Goal: Task Accomplishment & Management: Manage account settings

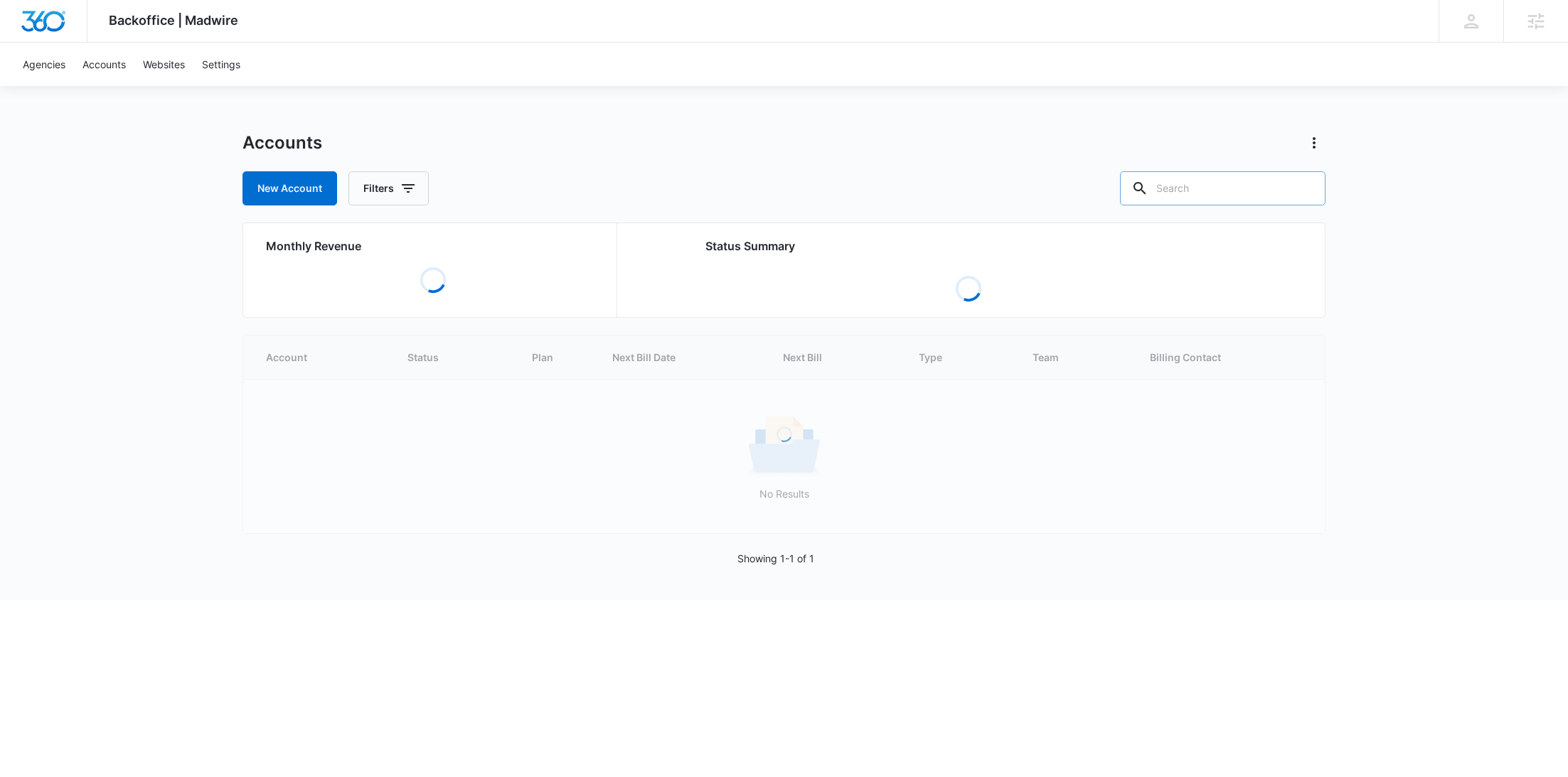
click at [1268, 187] on input "text" at bounding box center [1223, 188] width 206 height 34
paste input "Senara Health"
type input "Senara Health"
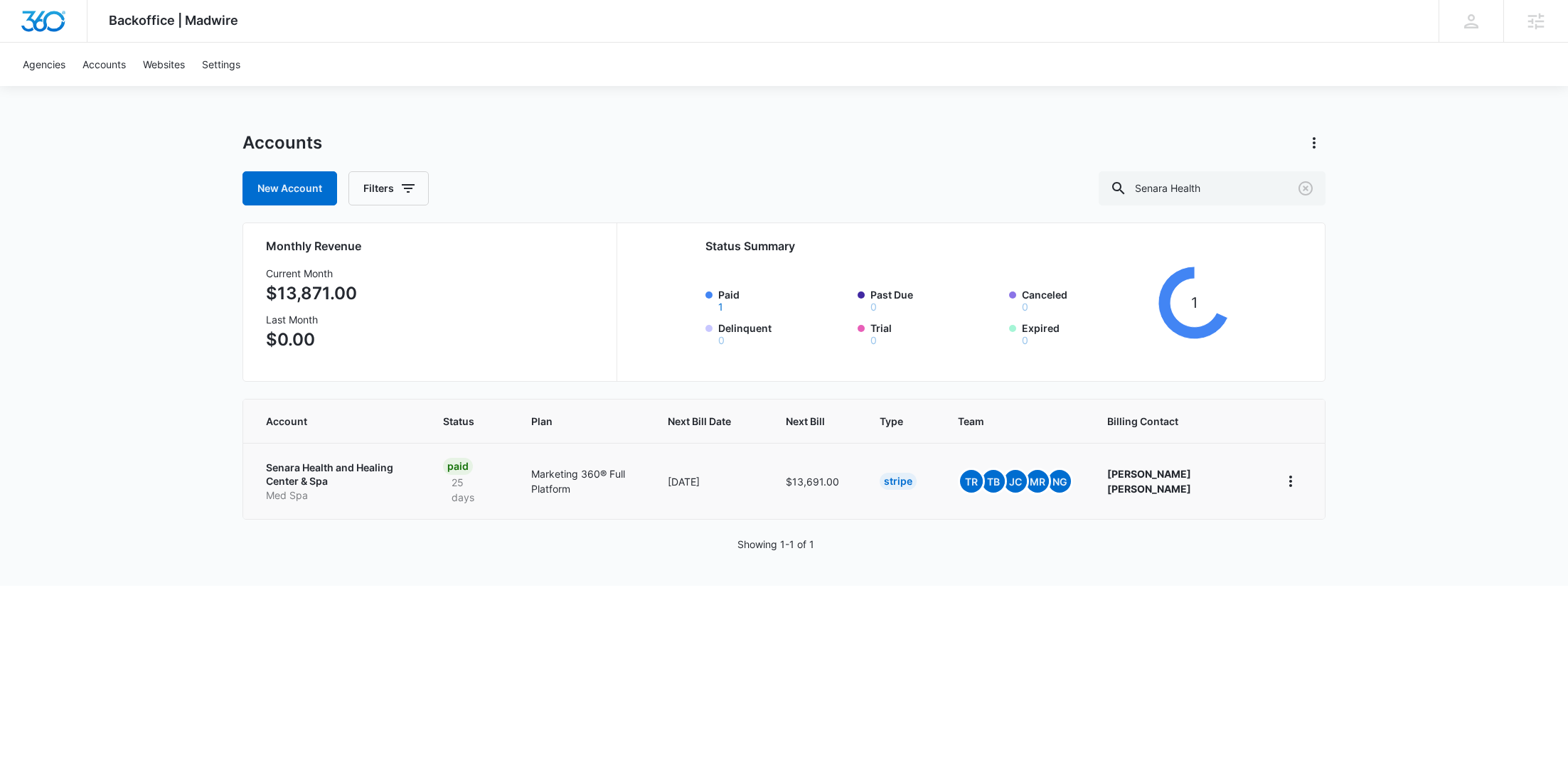
click at [364, 485] on p "Senara Health and Healing Center & Spa" at bounding box center [338, 475] width 143 height 28
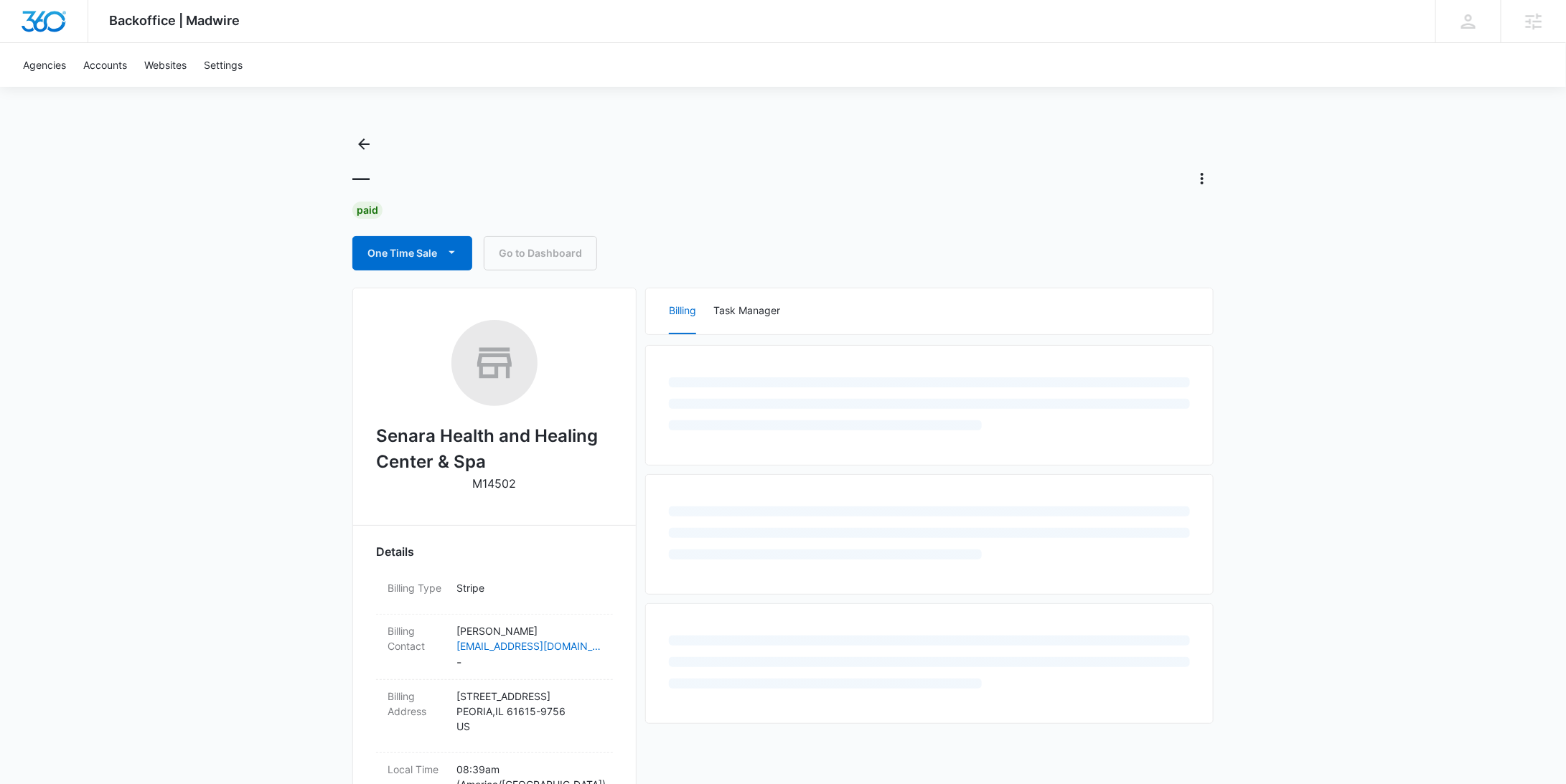
click at [505, 485] on p "M14502" at bounding box center [494, 483] width 44 height 18
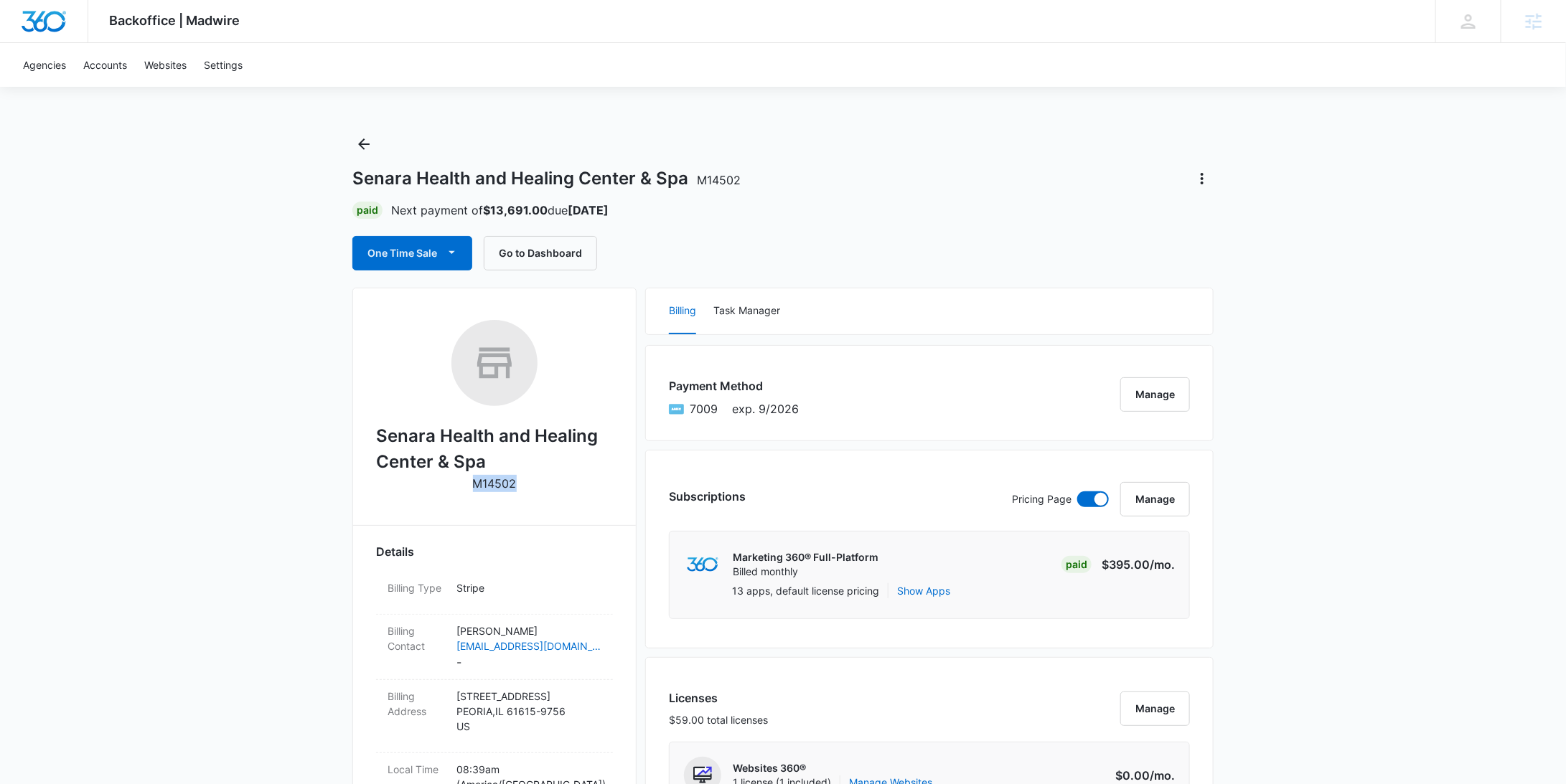
copy p "M14502"
drag, startPoint x: 448, startPoint y: 459, endPoint x: 376, endPoint y: 435, distance: 75.9
click at [376, 435] on h2 "Senara Health and Healing Center & Spa" at bounding box center [494, 449] width 236 height 52
copy h2 "Senara Health and Healing Center & Spa"
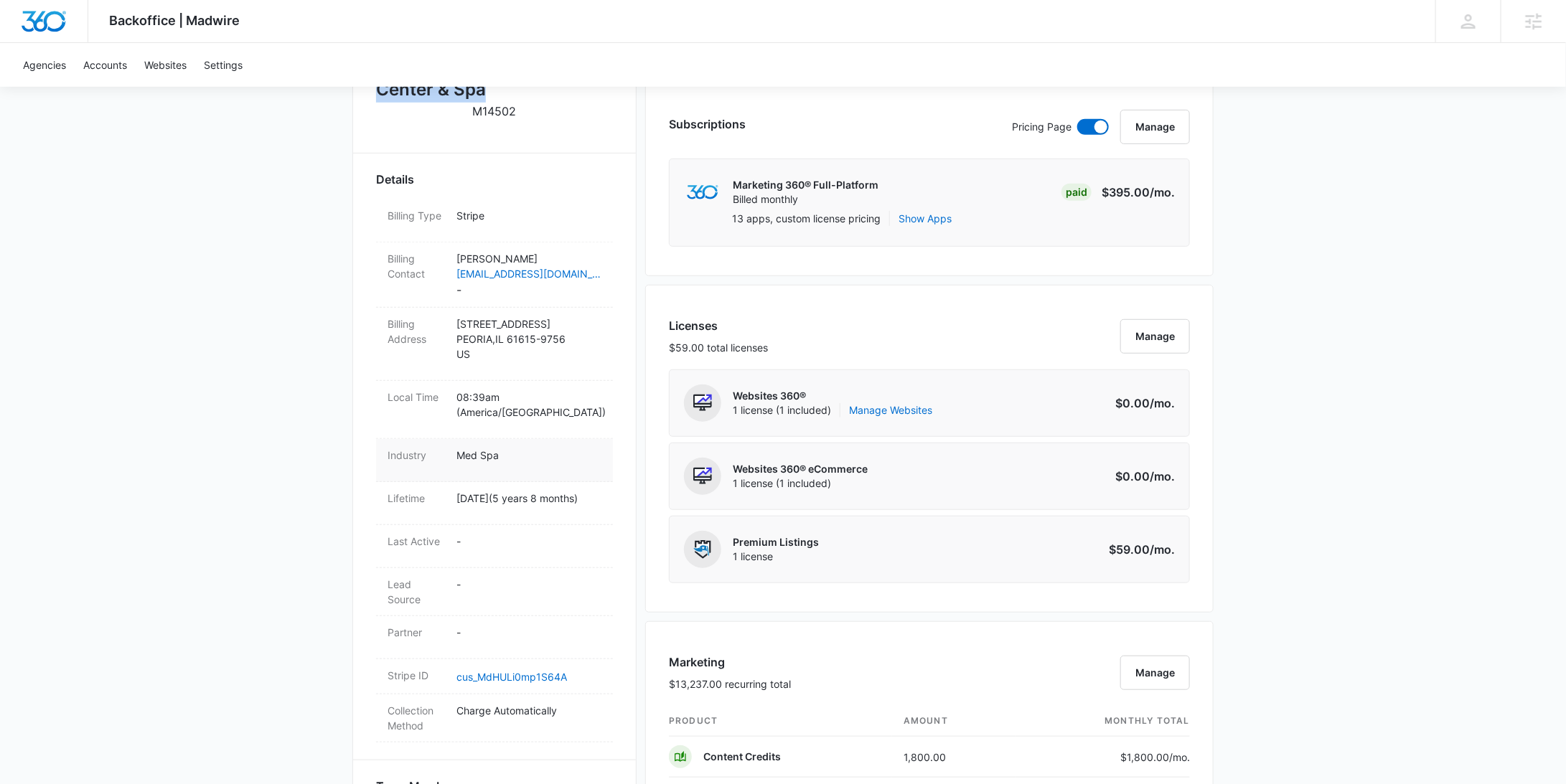
scroll to position [456, 0]
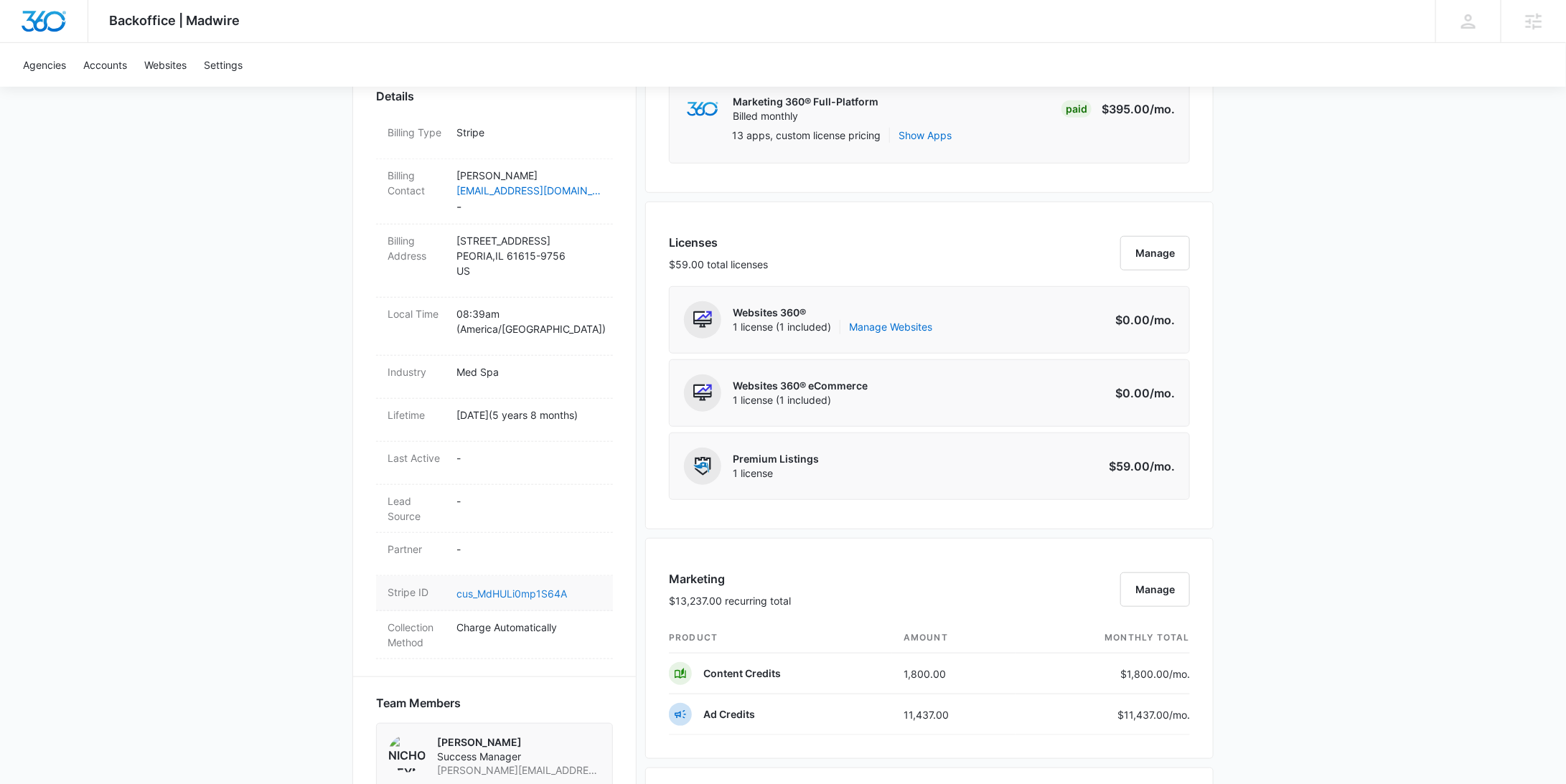
click at [536, 589] on link "cus_MdHULi0mp1S64A" at bounding box center [511, 593] width 110 height 12
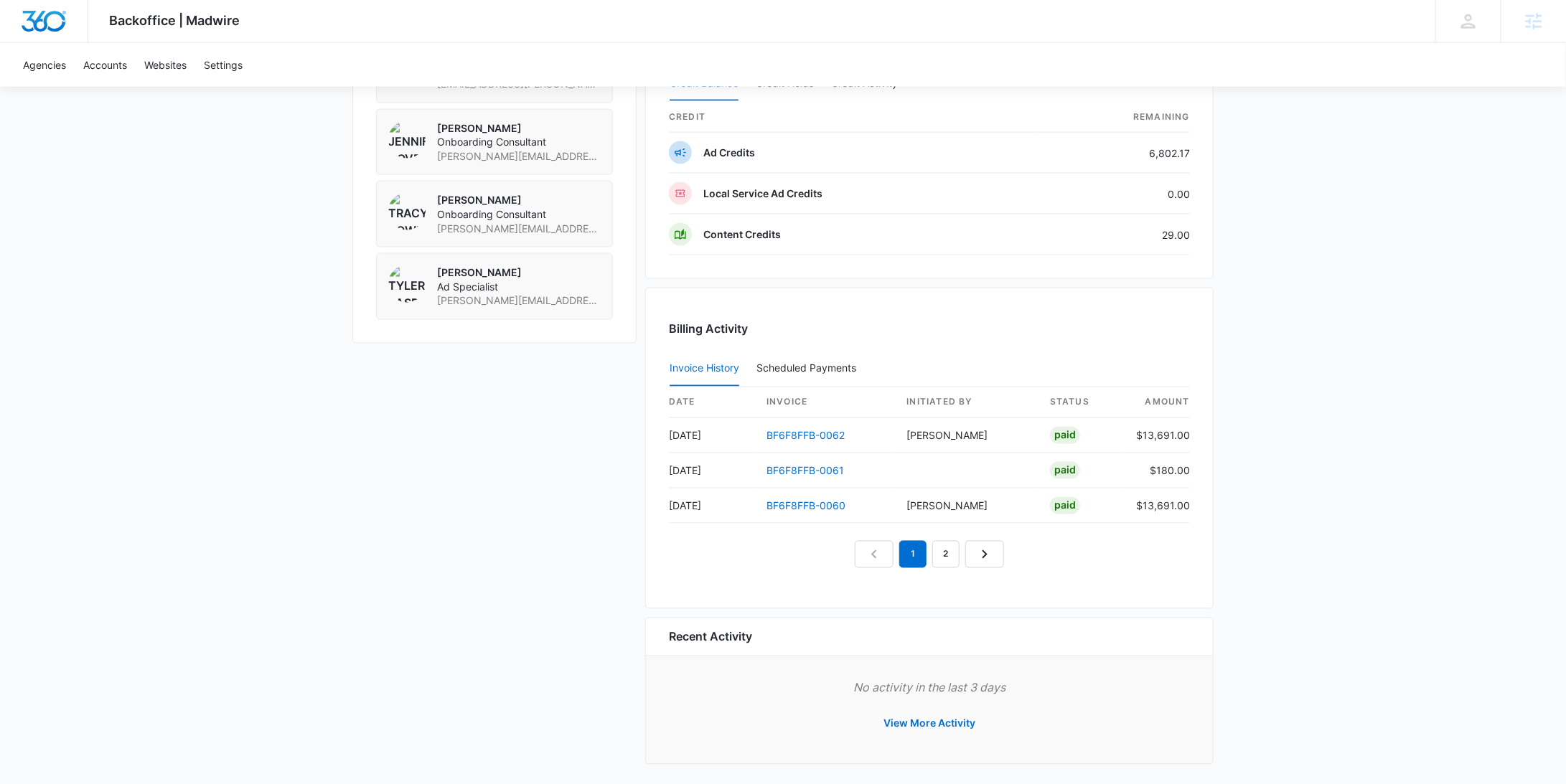
scroll to position [0, 0]
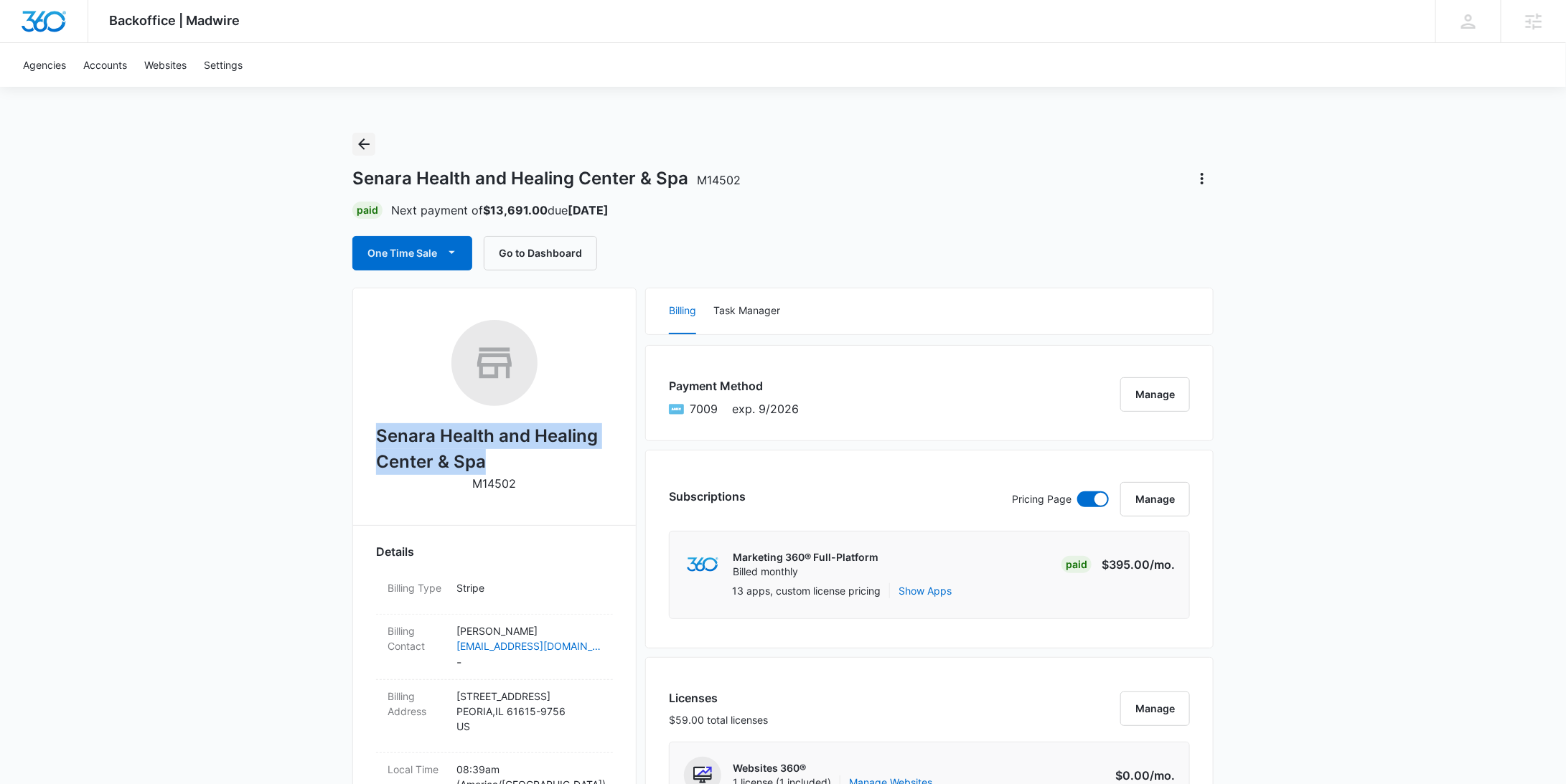
click at [371, 145] on icon "Back" at bounding box center [363, 144] width 18 height 18
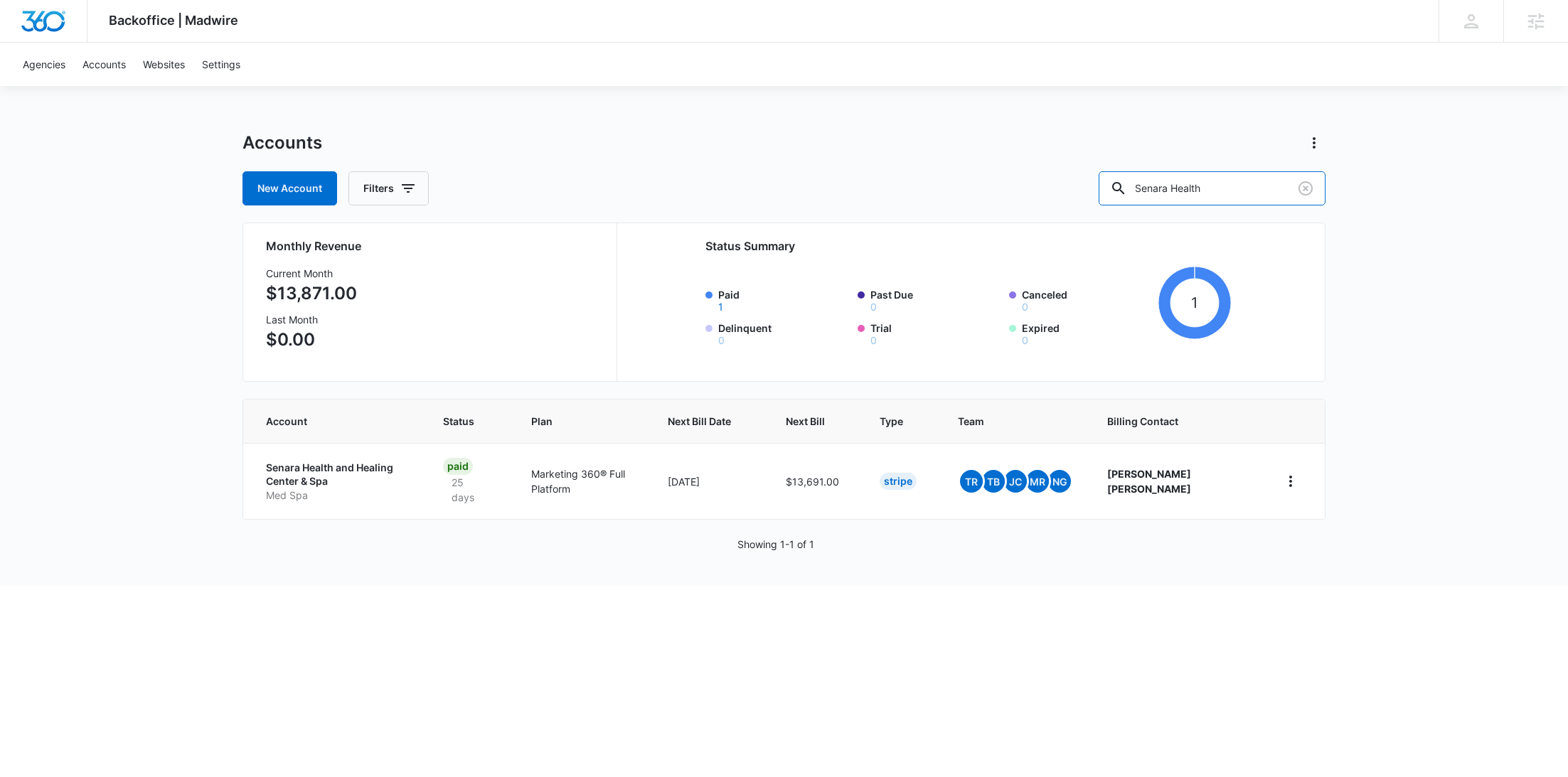
drag, startPoint x: 1273, startPoint y: 192, endPoint x: 1117, endPoint y: 174, distance: 157.0
click at [1117, 174] on div "New Account Filters Senara Health" at bounding box center [784, 188] width 1083 height 34
paste input "me too"
drag, startPoint x: 1210, startPoint y: 190, endPoint x: 1087, endPoint y: 181, distance: 123.3
click at [1088, 181] on div "New Account Filters me too" at bounding box center [784, 188] width 1083 height 34
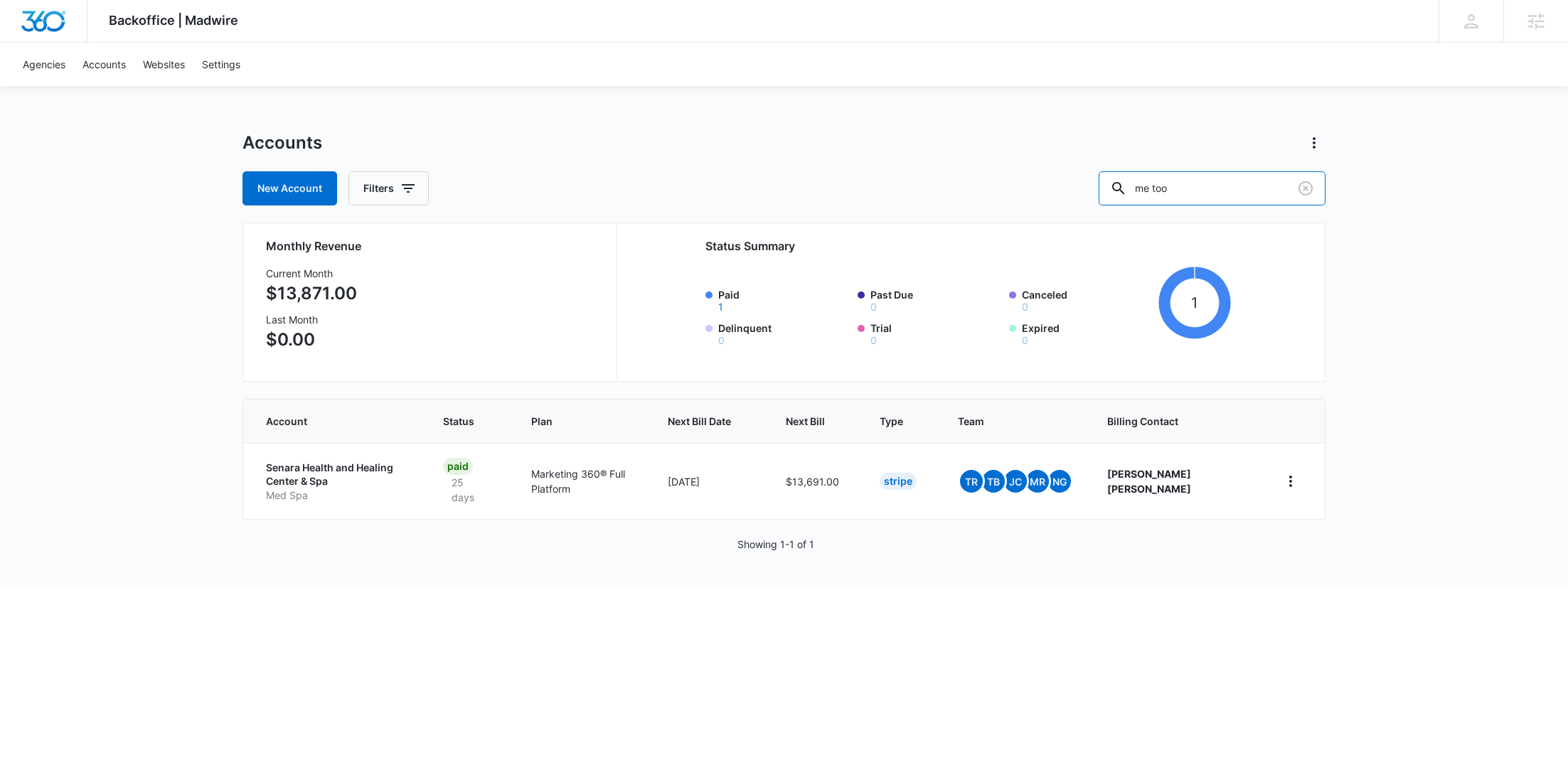
paste input "Chadlers"
type input "Chadlers"
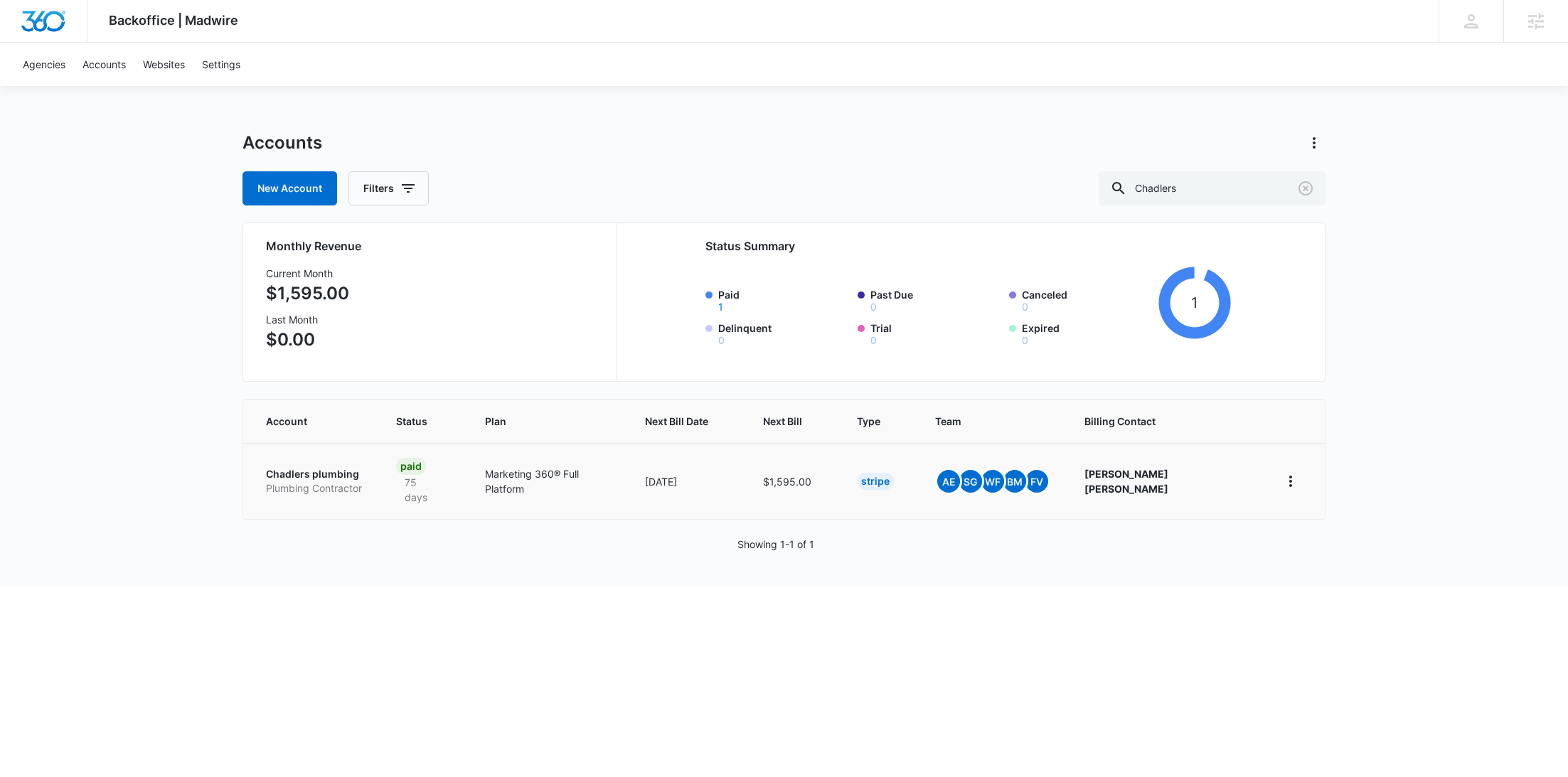
click at [303, 481] on p "Plumbing Contractor" at bounding box center [314, 488] width 96 height 14
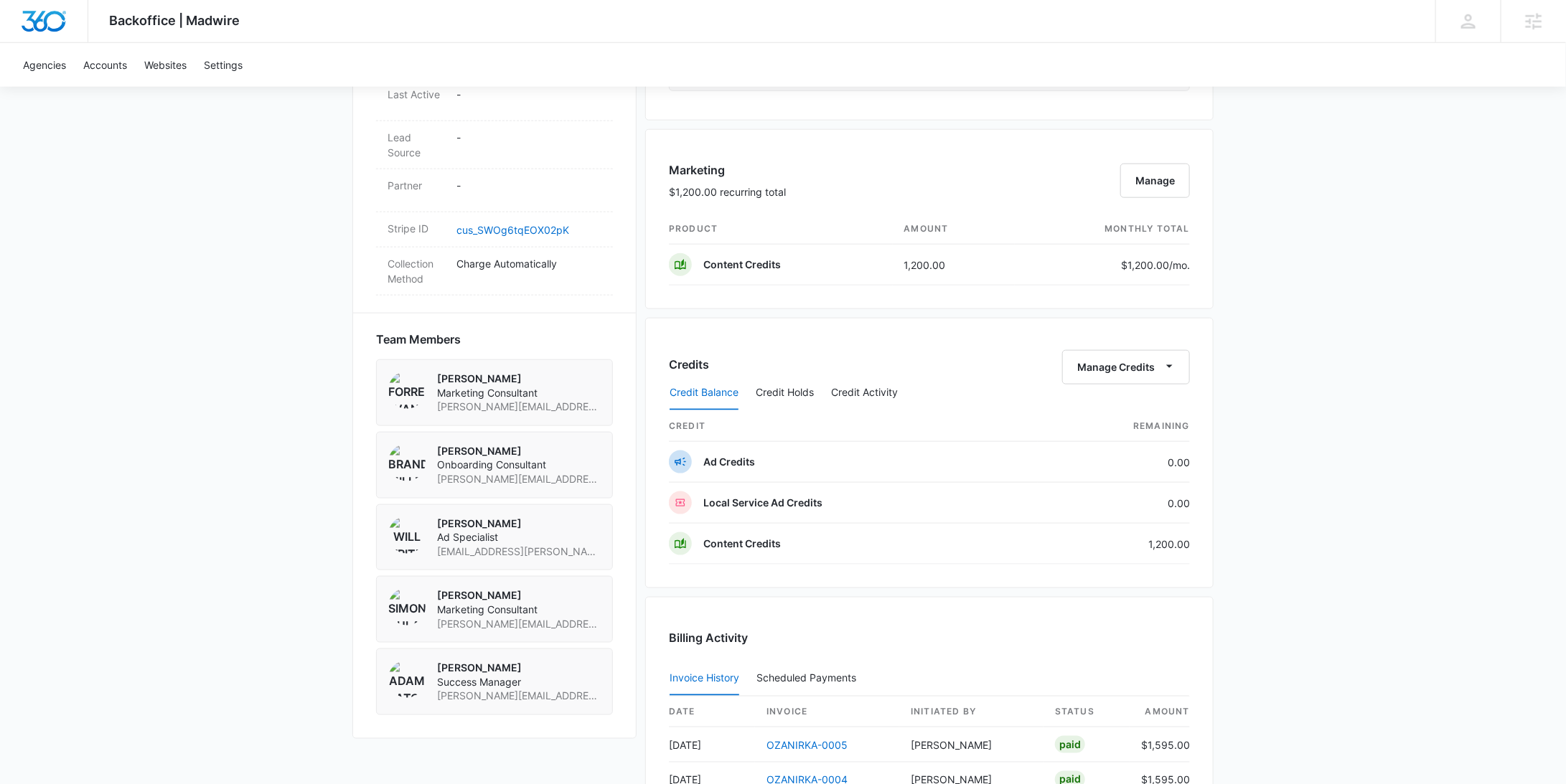
scroll to position [674, 0]
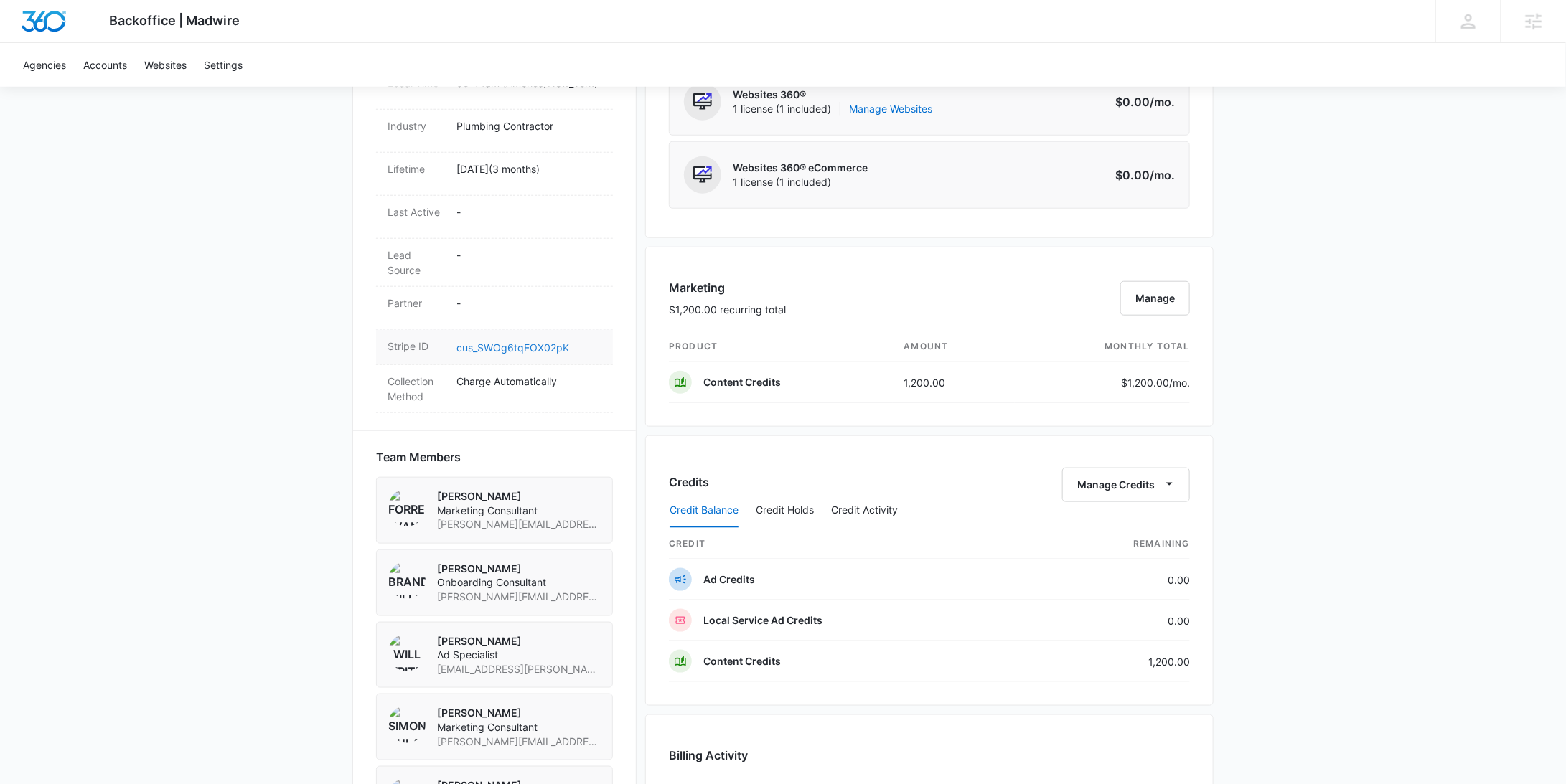
click at [498, 341] on link "cus_SWOg6tqEOX02pK" at bounding box center [513, 347] width 113 height 12
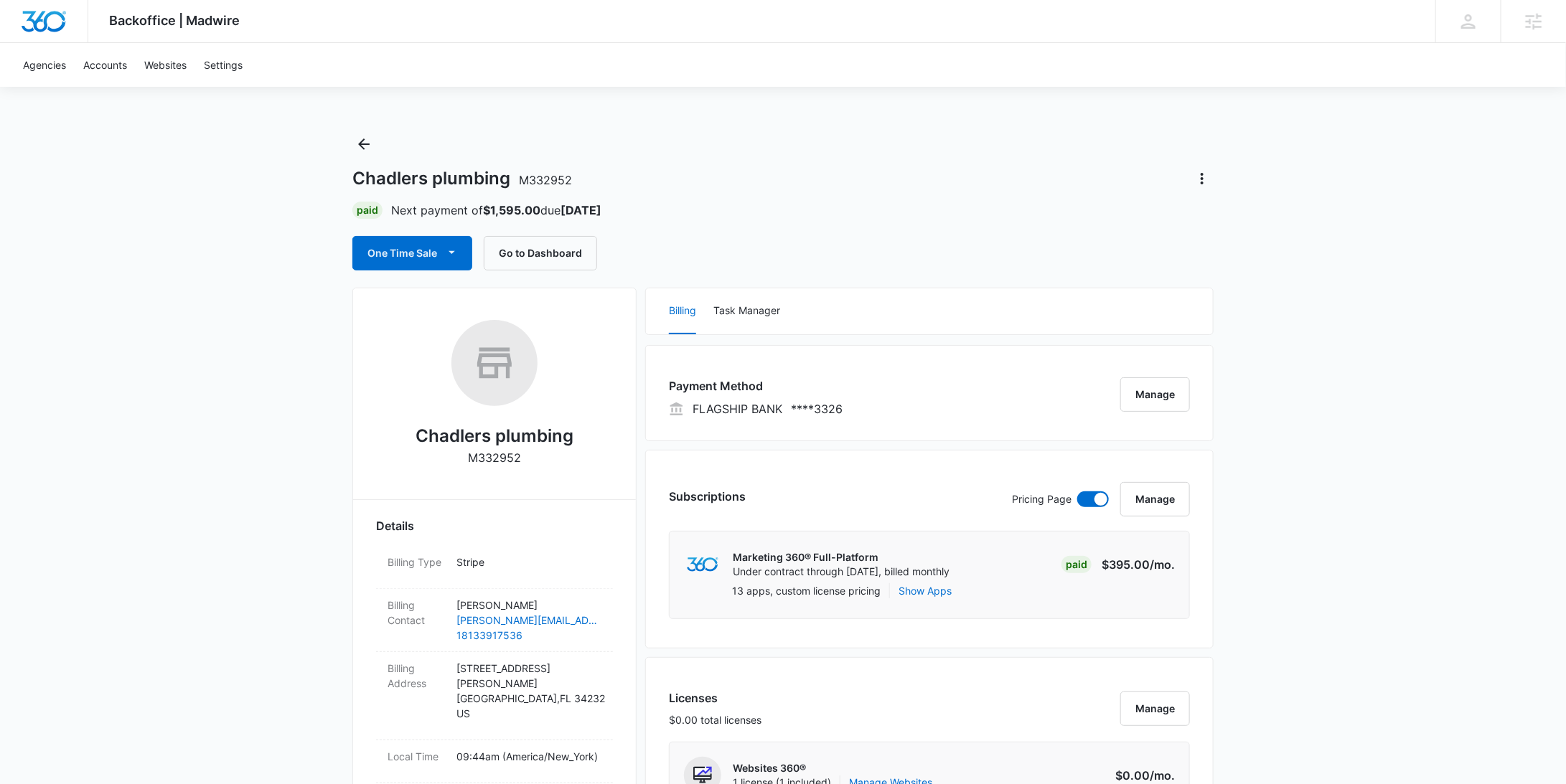
click at [491, 459] on p "M332952" at bounding box center [494, 458] width 53 height 18
copy p "M332952"
drag, startPoint x: 506, startPoint y: 183, endPoint x: 336, endPoint y: 183, distance: 170.0
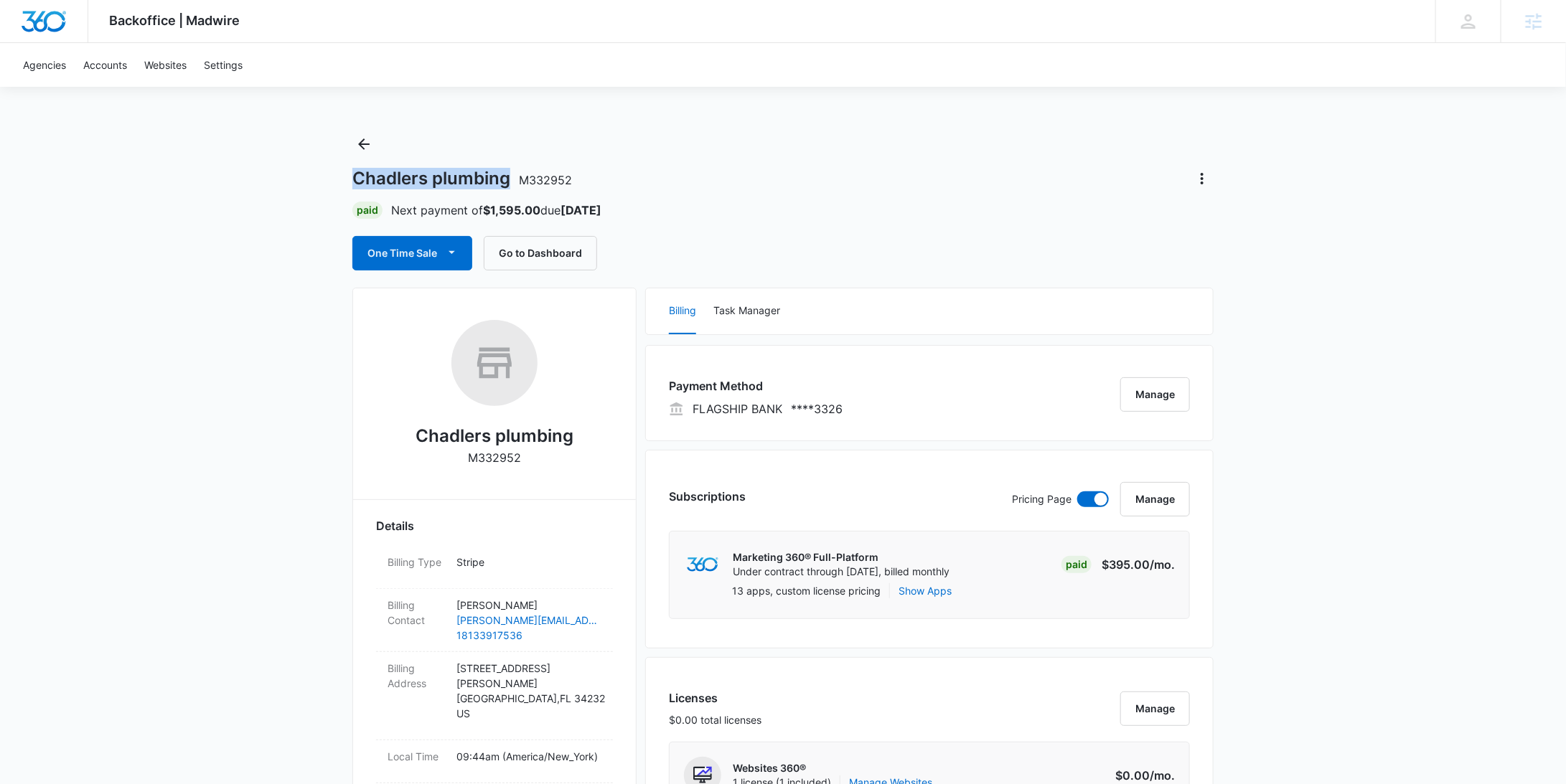
copy h1 "Chadlers plumbing"
click at [367, 144] on icon "Back" at bounding box center [363, 144] width 11 height 11
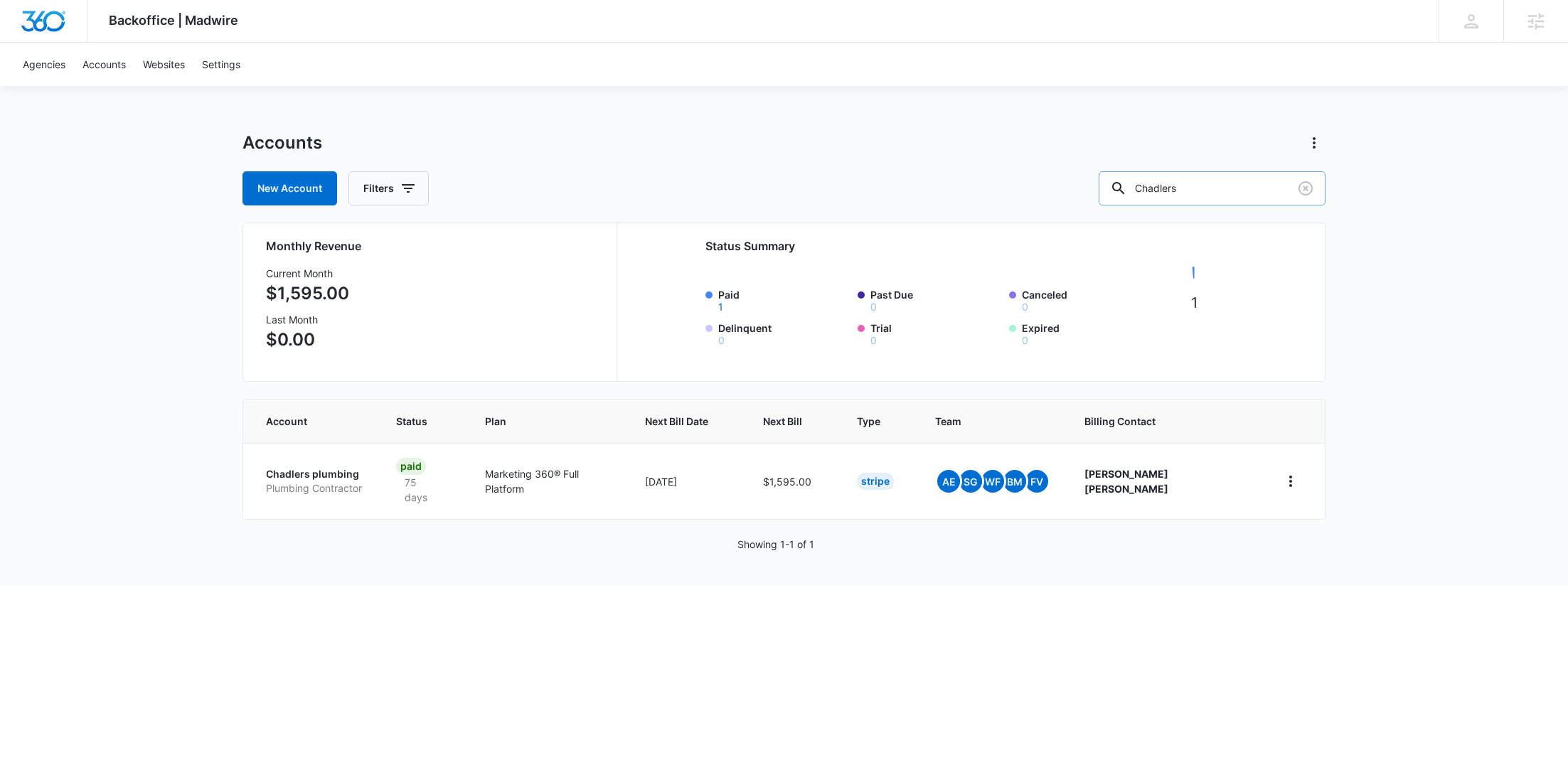
drag, startPoint x: 1235, startPoint y: 197, endPoint x: 1147, endPoint y: 191, distance: 88.2
click at [1148, 191] on input "Chadlers" at bounding box center [1212, 188] width 227 height 34
paste input "M30708"
type input "M30708"
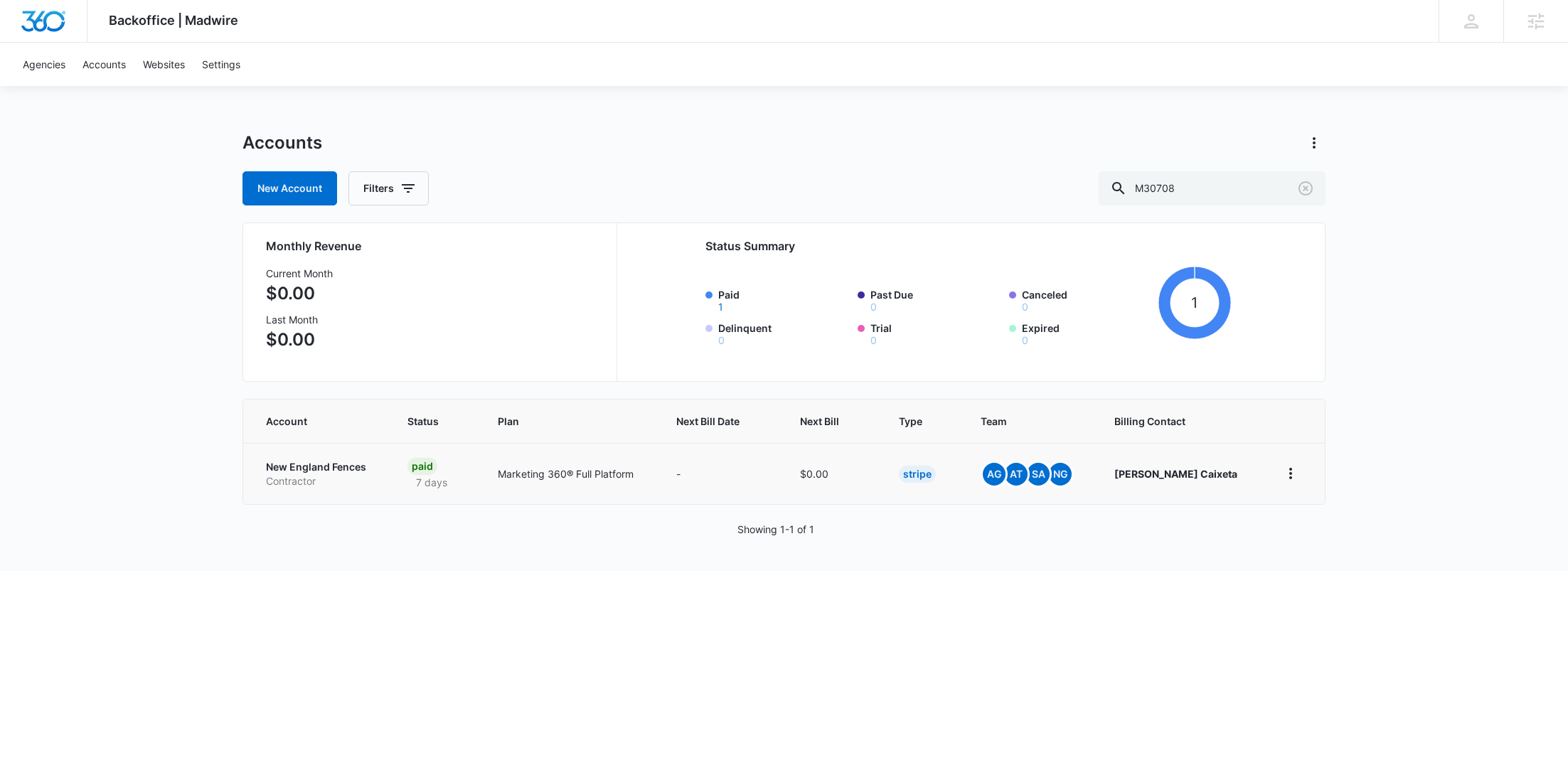
click at [340, 470] on p "New England Fences" at bounding box center [320, 467] width 107 height 14
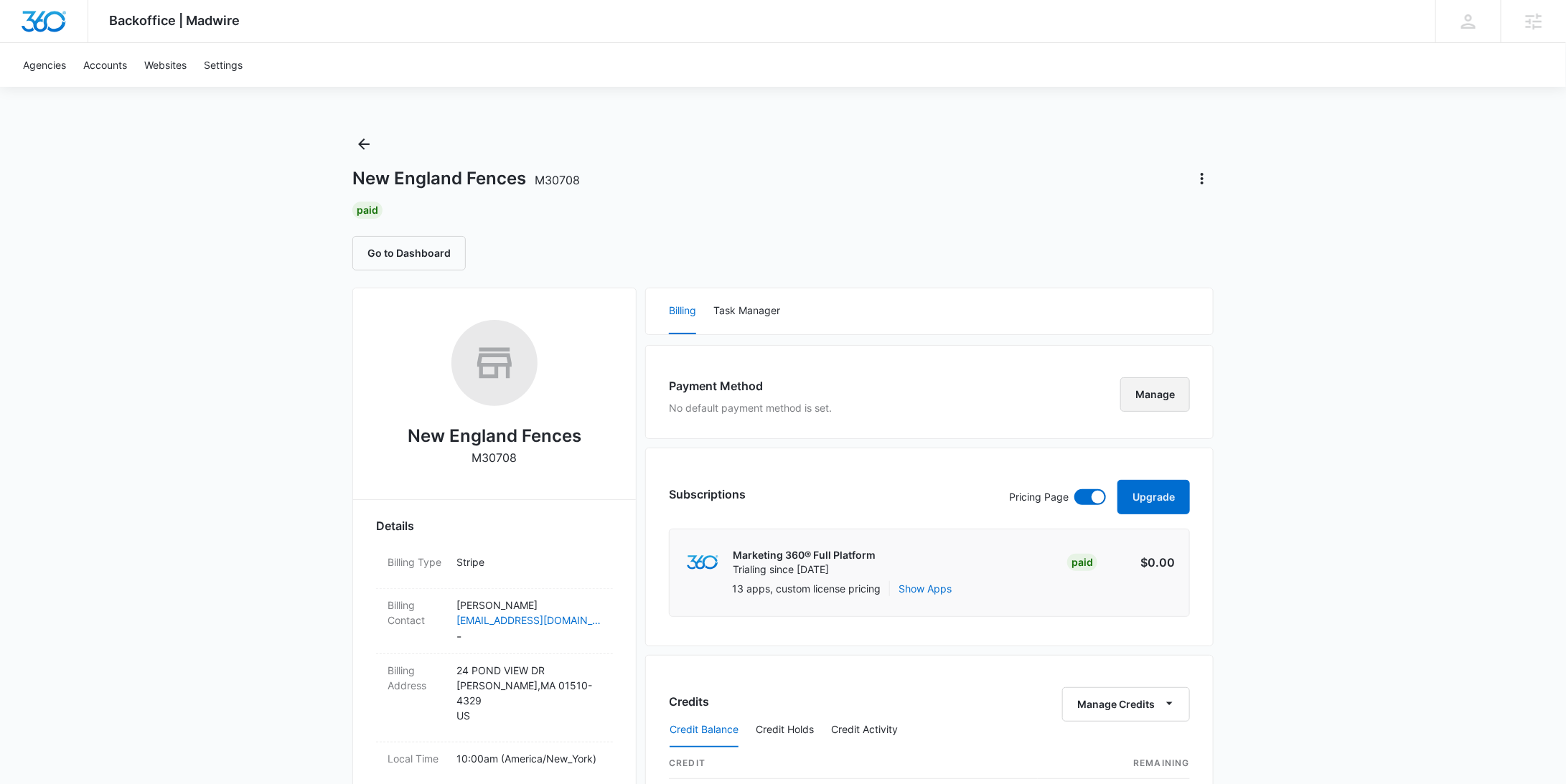
click at [1141, 393] on button "Manage" at bounding box center [1154, 394] width 70 height 34
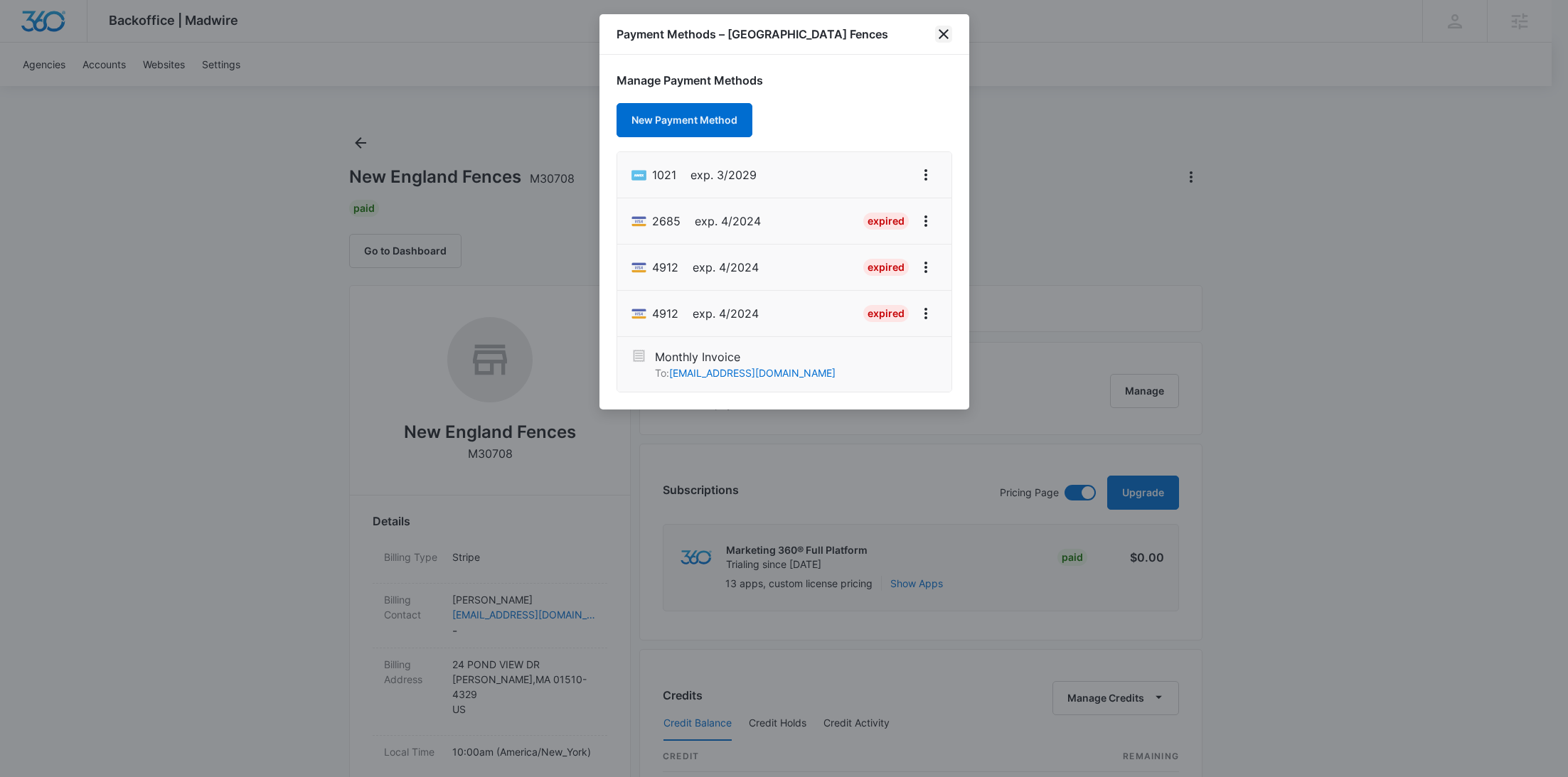
click at [938, 33] on icon "close" at bounding box center [943, 34] width 17 height 17
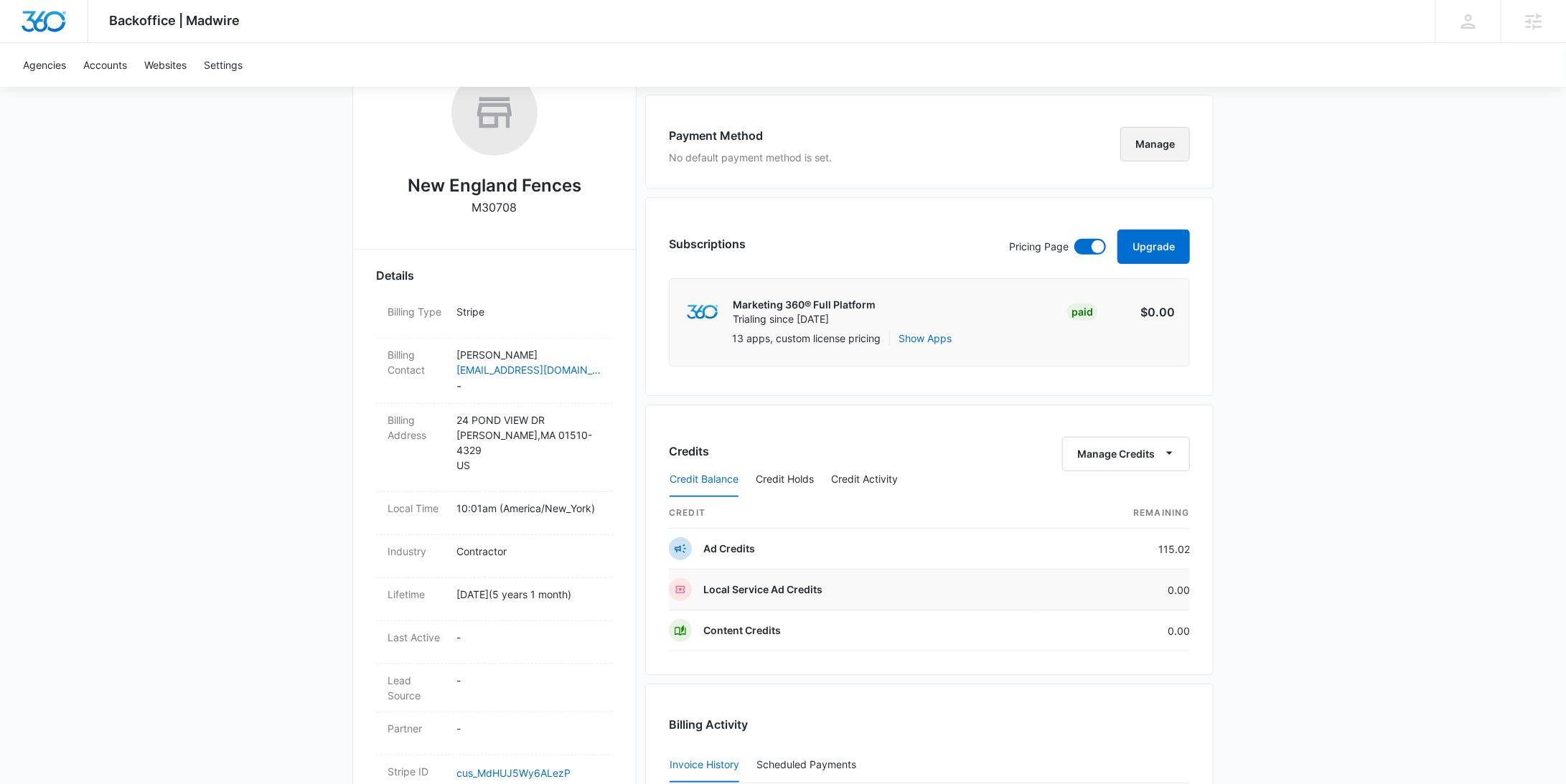
scroll to position [684, 0]
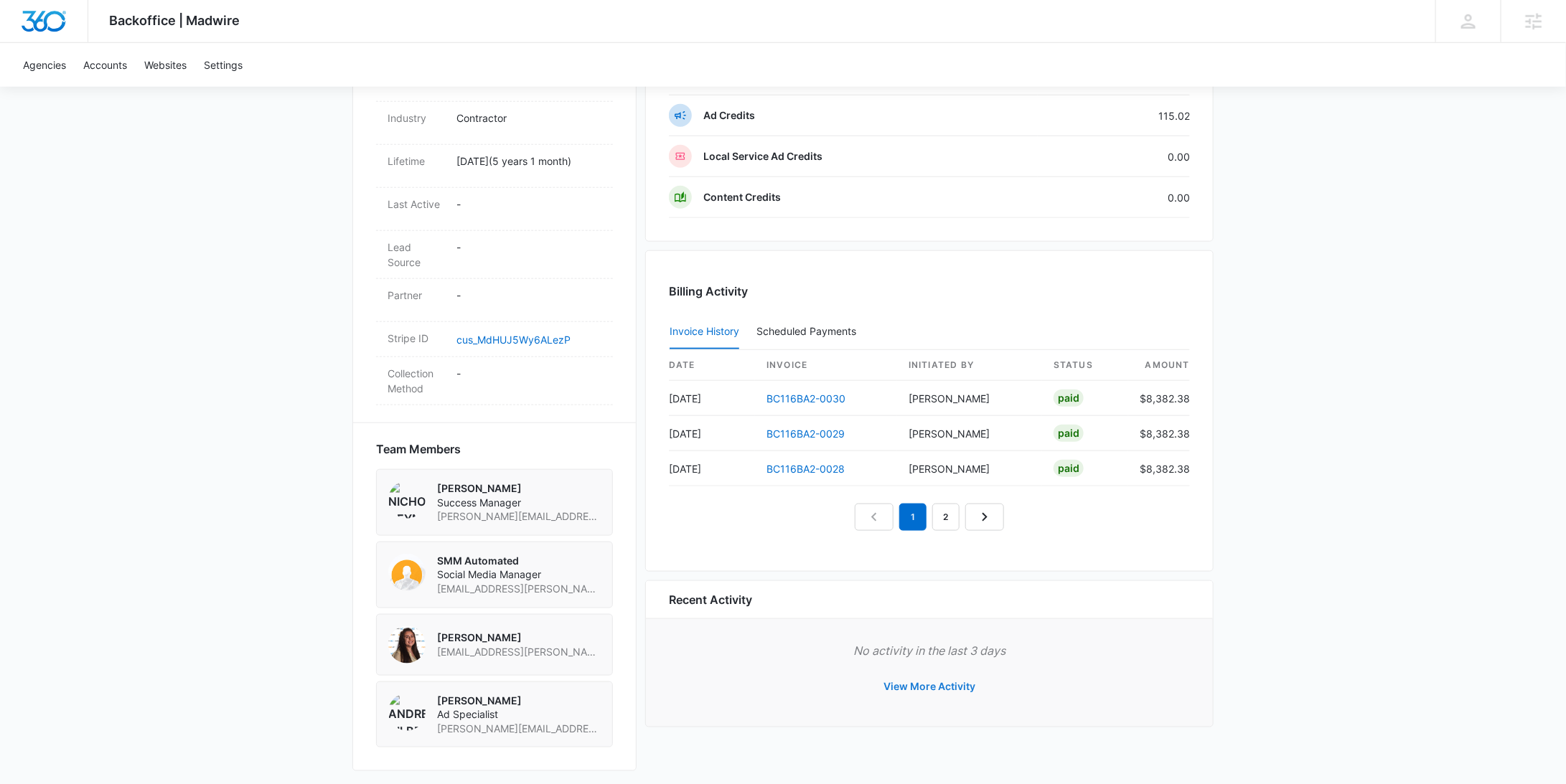
click at [936, 685] on button "View More Activity" at bounding box center [929, 686] width 121 height 34
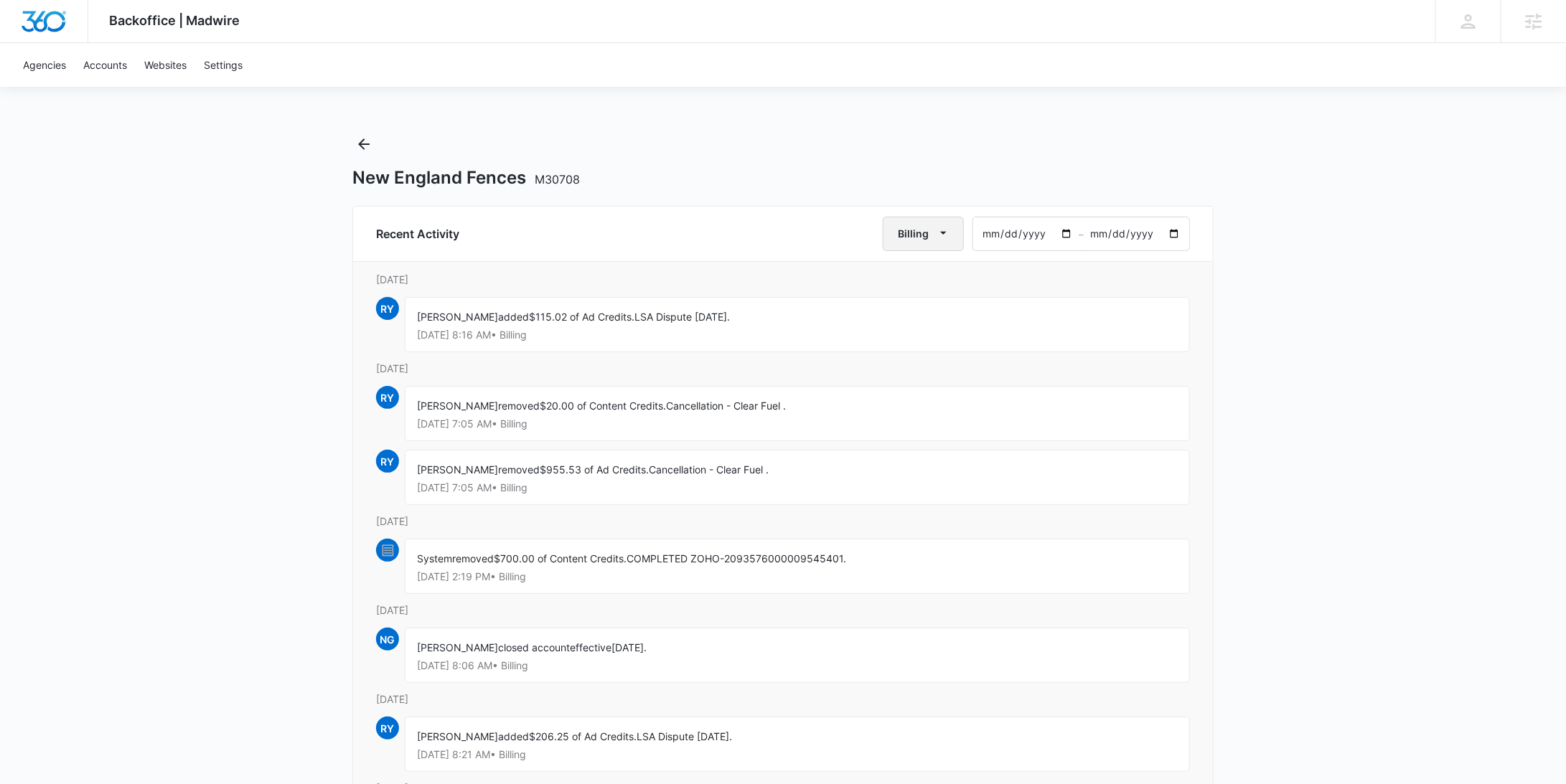
click at [895, 230] on button "Billing" at bounding box center [923, 234] width 81 height 34
click at [939, 341] on div "Core" at bounding box center [932, 344] width 56 height 10
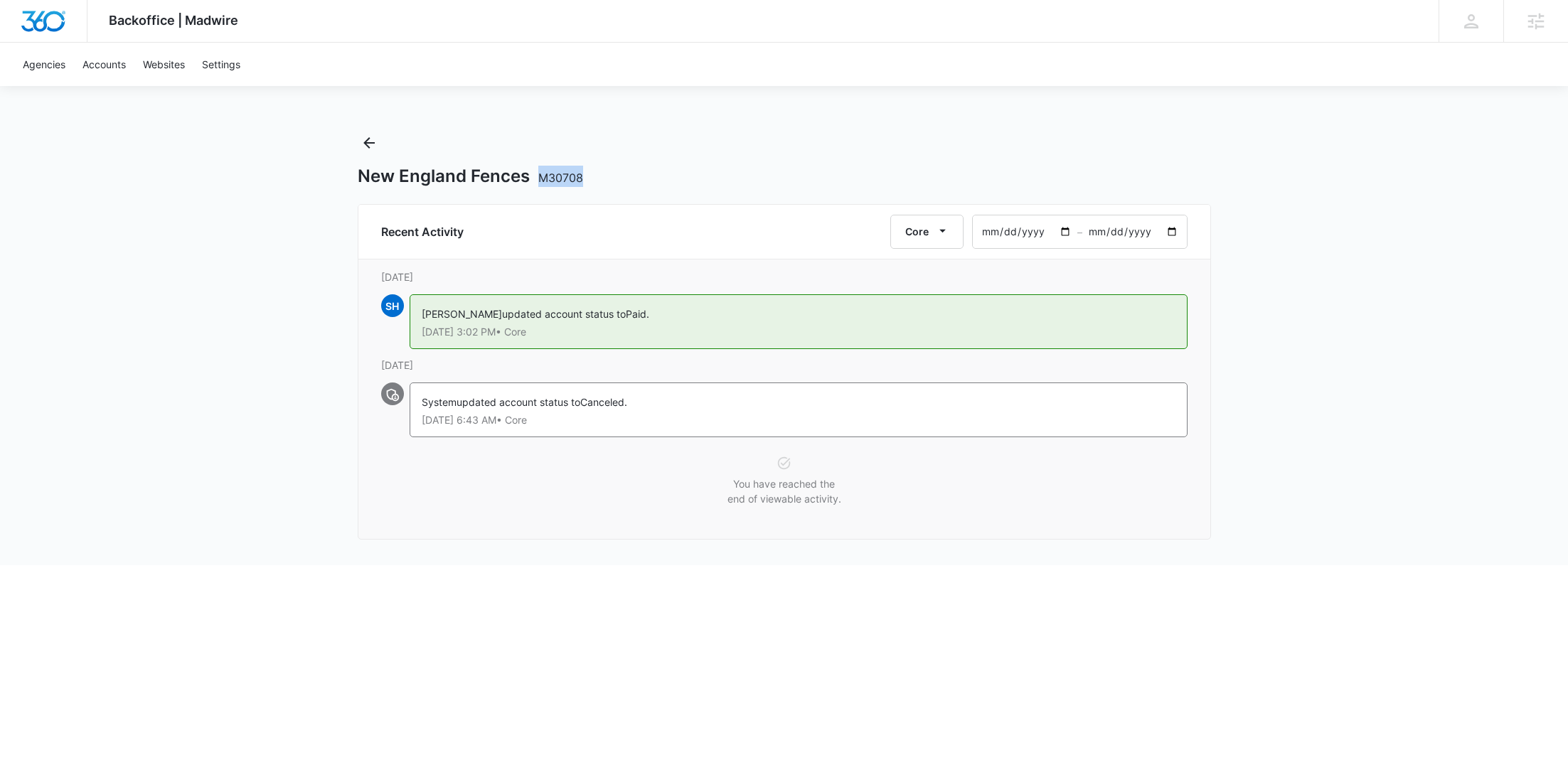
drag, startPoint x: 581, startPoint y: 183, endPoint x: 538, endPoint y: 183, distance: 43.0
click at [538, 183] on span "M30708" at bounding box center [560, 177] width 45 height 14
copy span "M30708"
click at [377, 141] on icon "Back" at bounding box center [368, 142] width 17 height 17
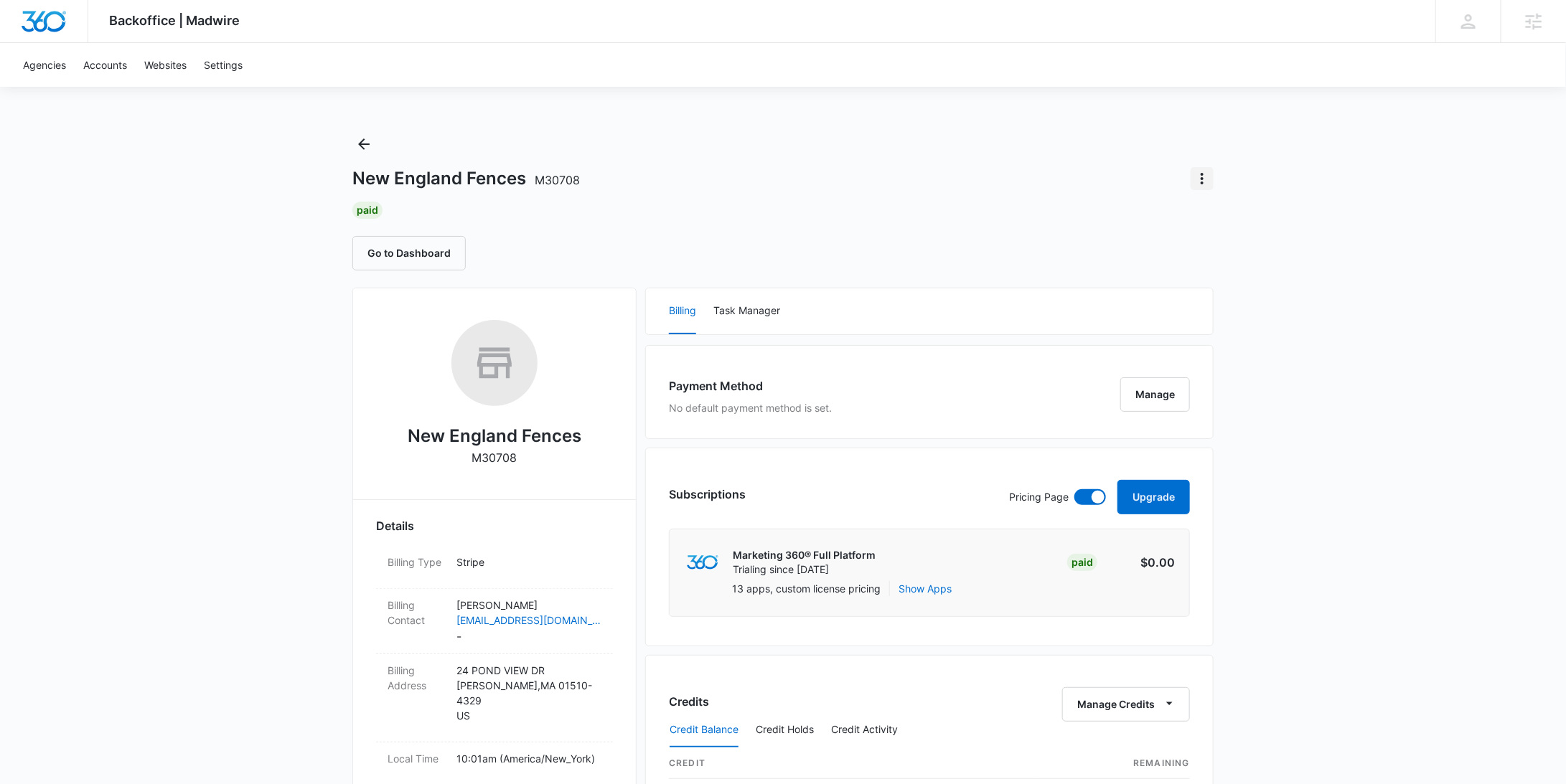
click at [1205, 181] on icon "Actions" at bounding box center [1202, 178] width 18 height 18
click at [1231, 235] on div "Update Status" at bounding box center [1244, 240] width 70 height 10
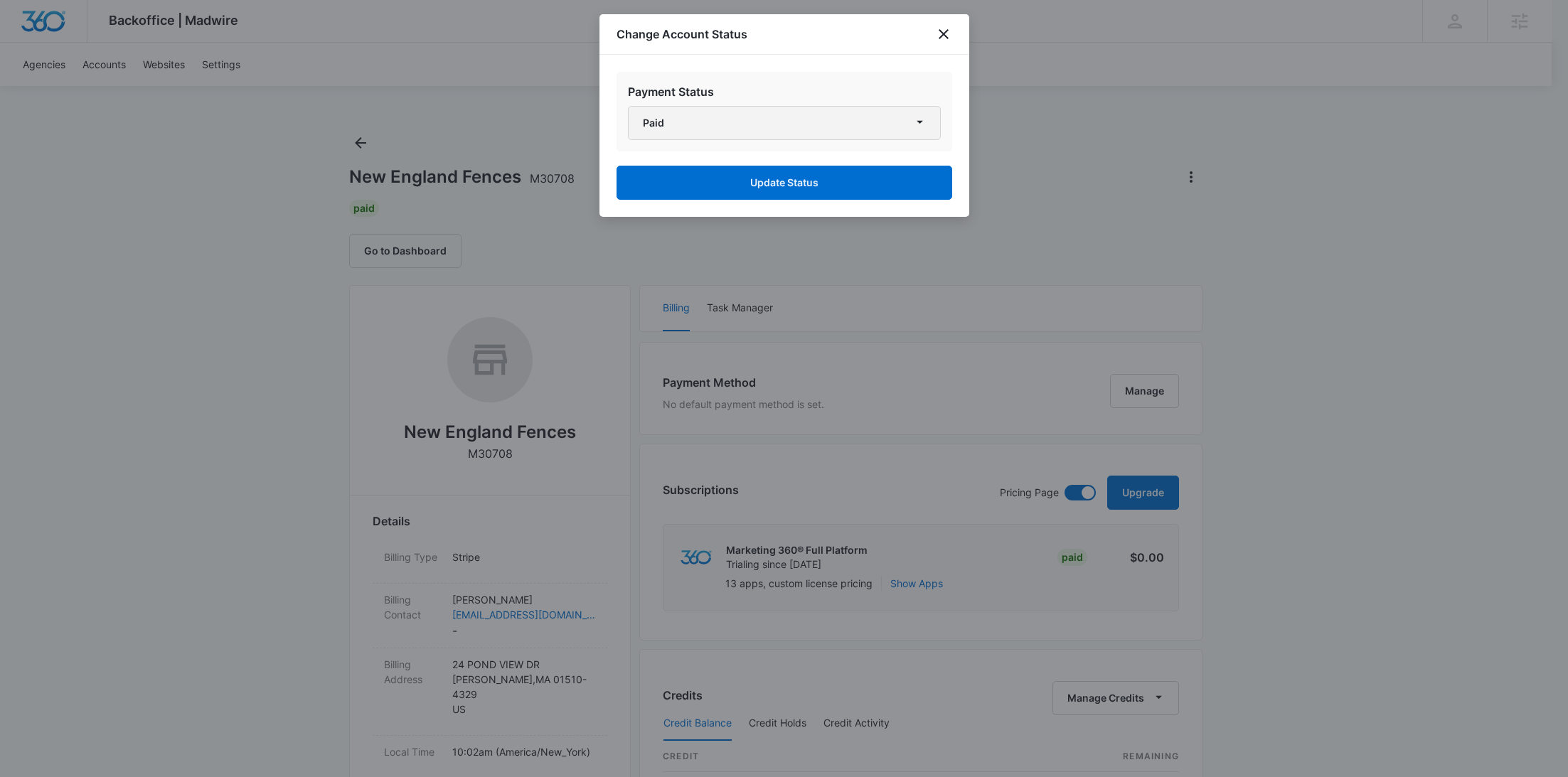
click at [704, 115] on button "Paid" at bounding box center [784, 122] width 313 height 34
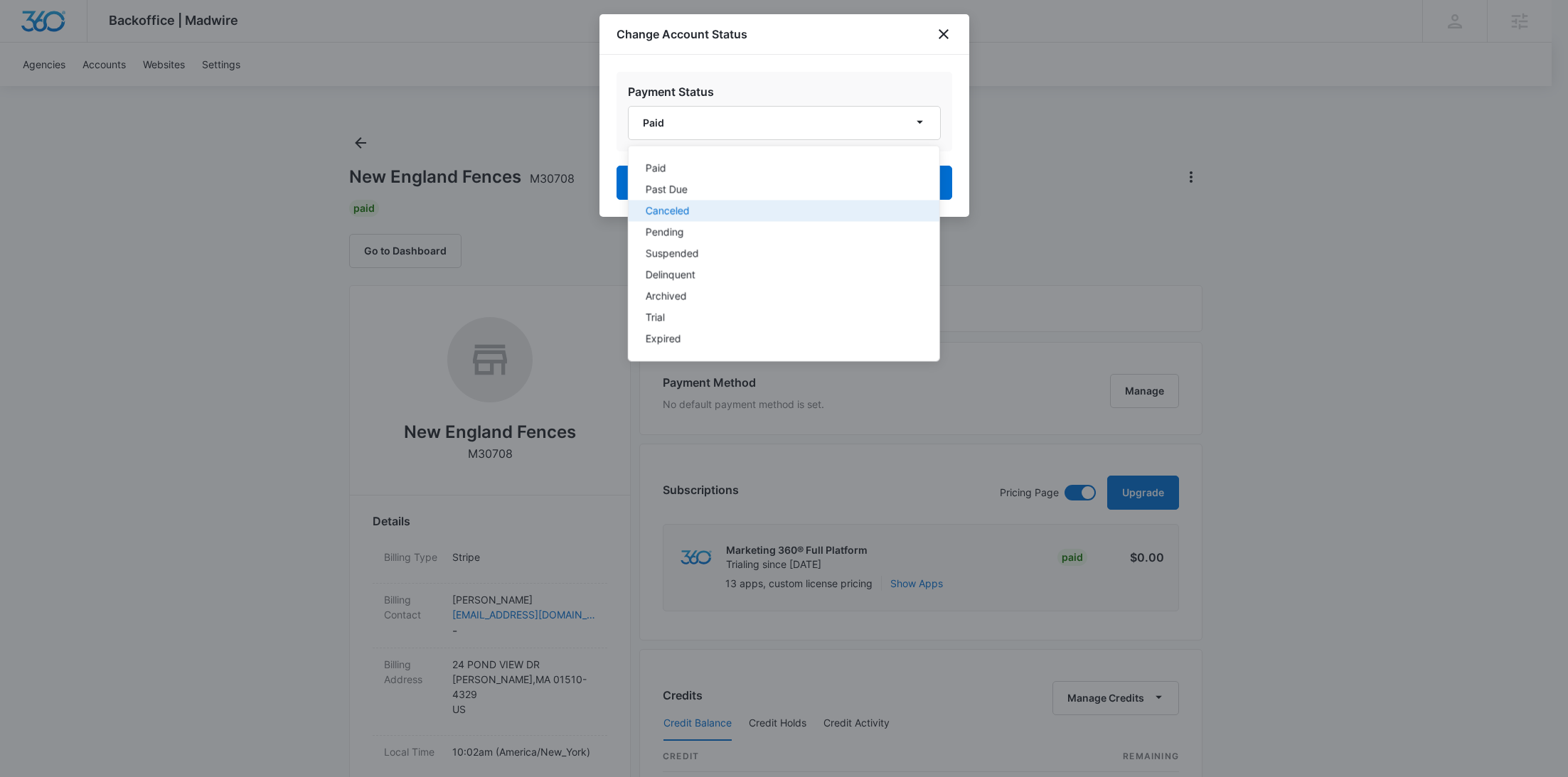
click at [704, 214] on div "Canceled" at bounding box center [774, 210] width 260 height 10
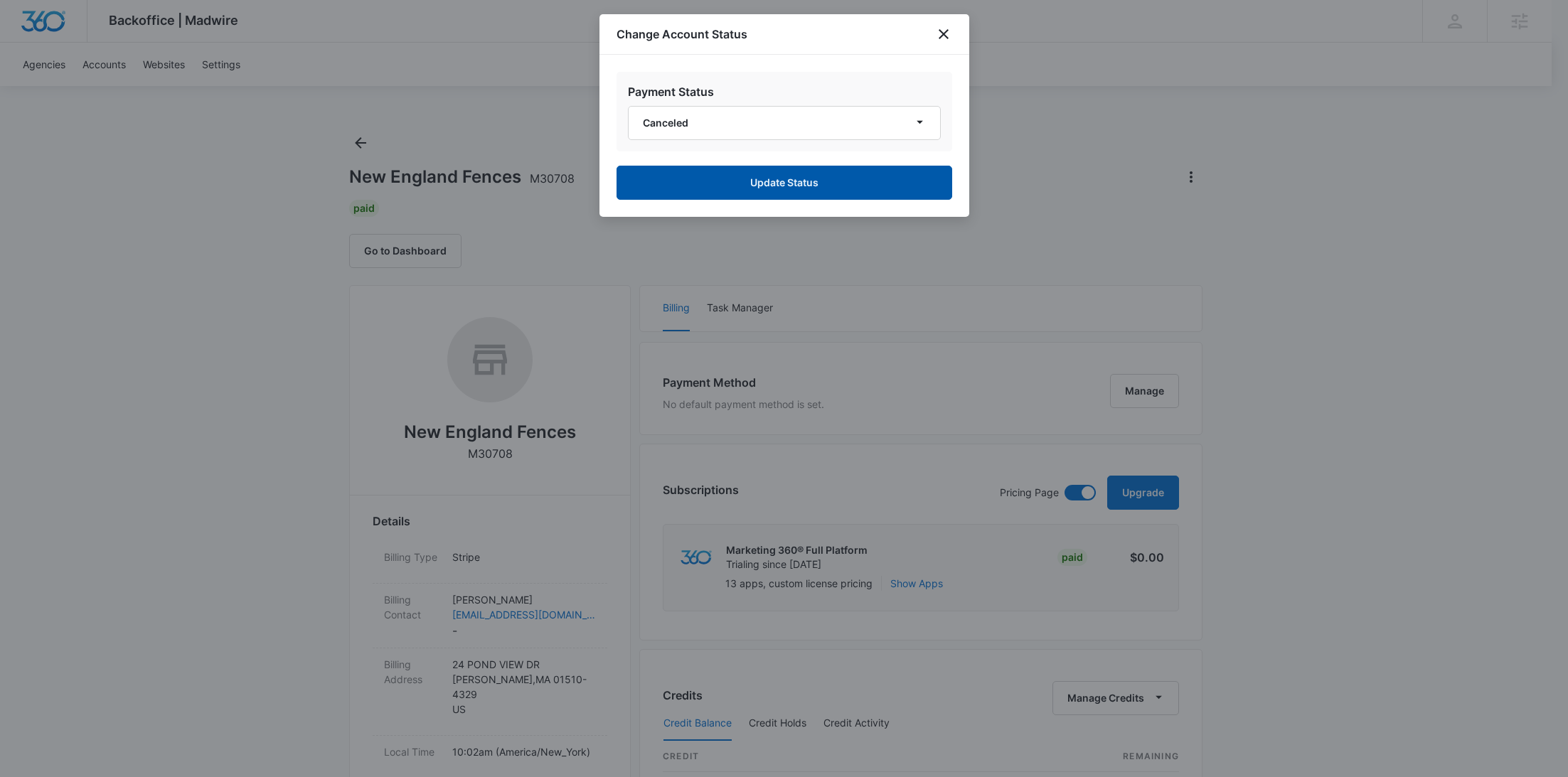
click at [776, 176] on button "Update Status" at bounding box center [784, 182] width 335 height 34
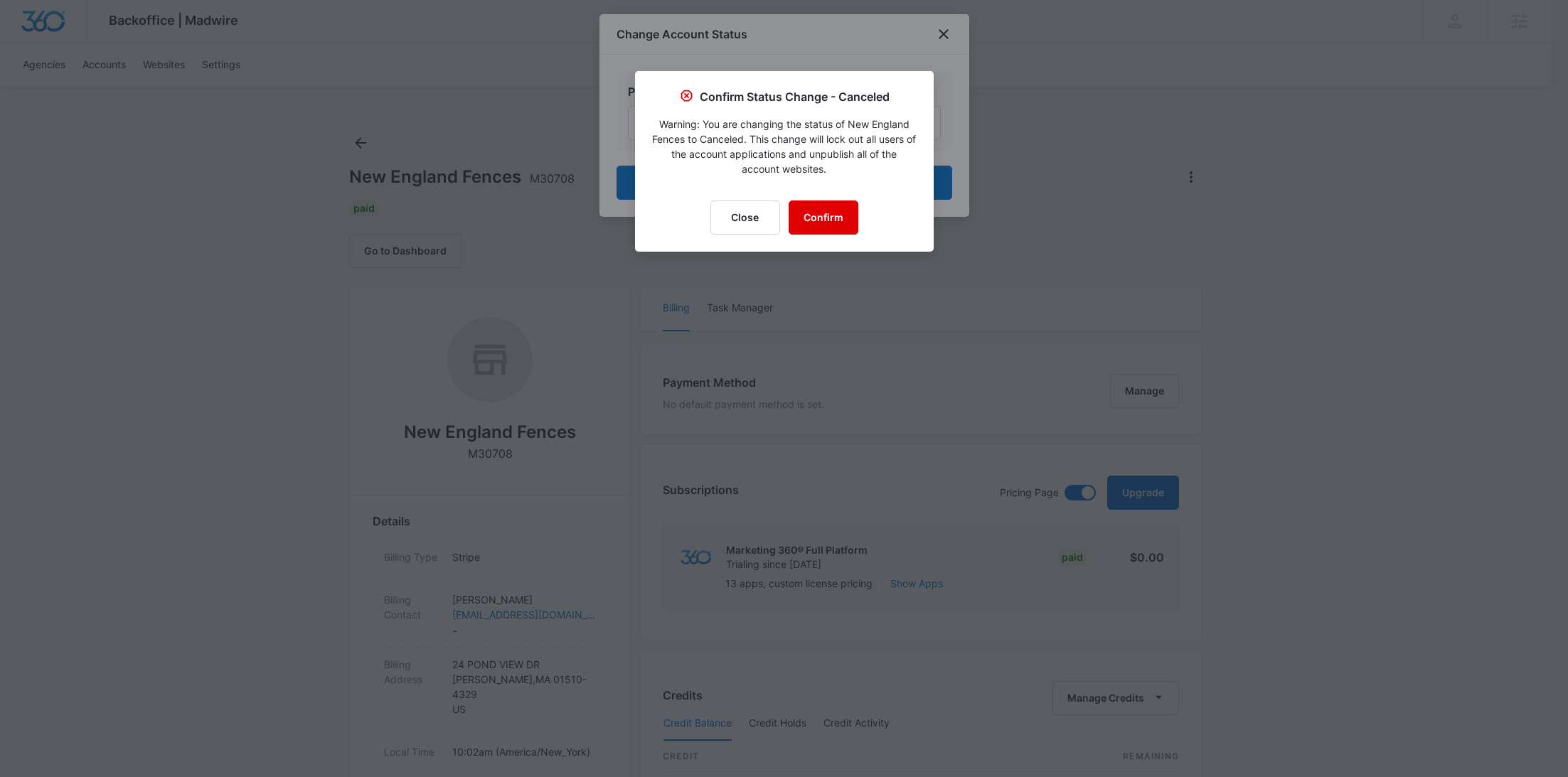
click at [837, 208] on button "Confirm" at bounding box center [824, 217] width 70 height 34
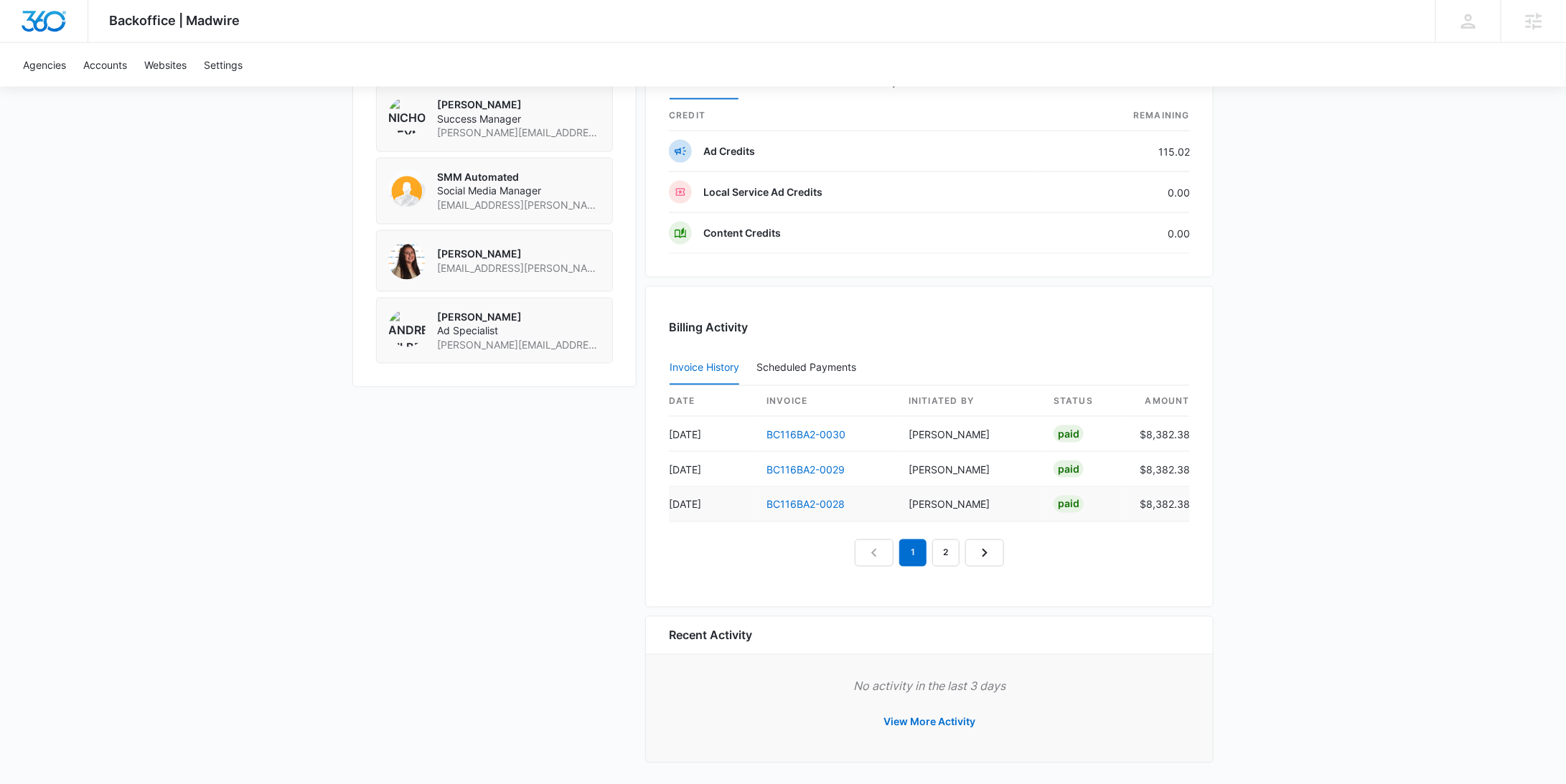
scroll to position [1069, 0]
click at [939, 720] on button "View More Activity" at bounding box center [929, 721] width 121 height 34
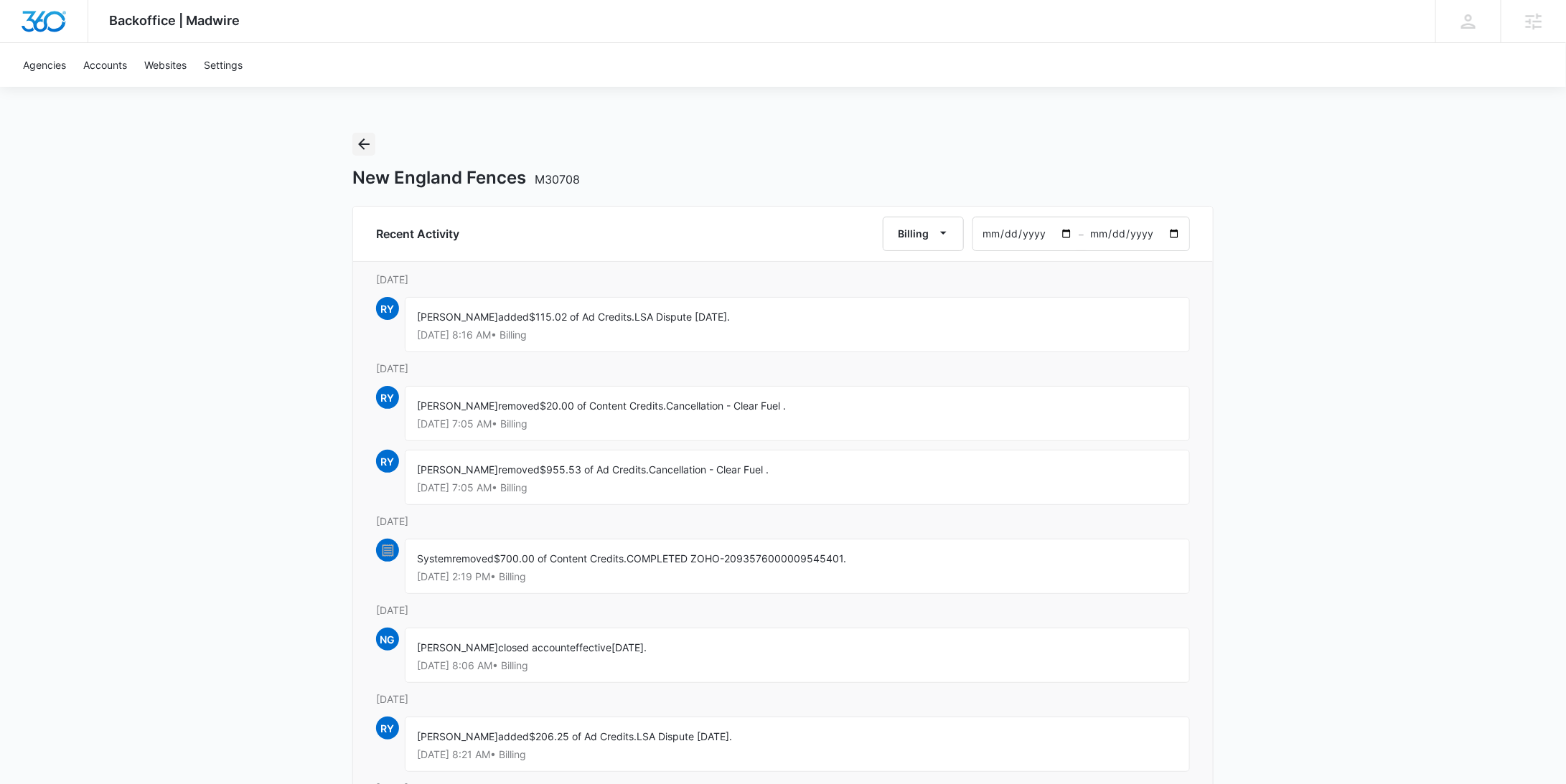
click at [370, 142] on icon "Back" at bounding box center [363, 144] width 18 height 18
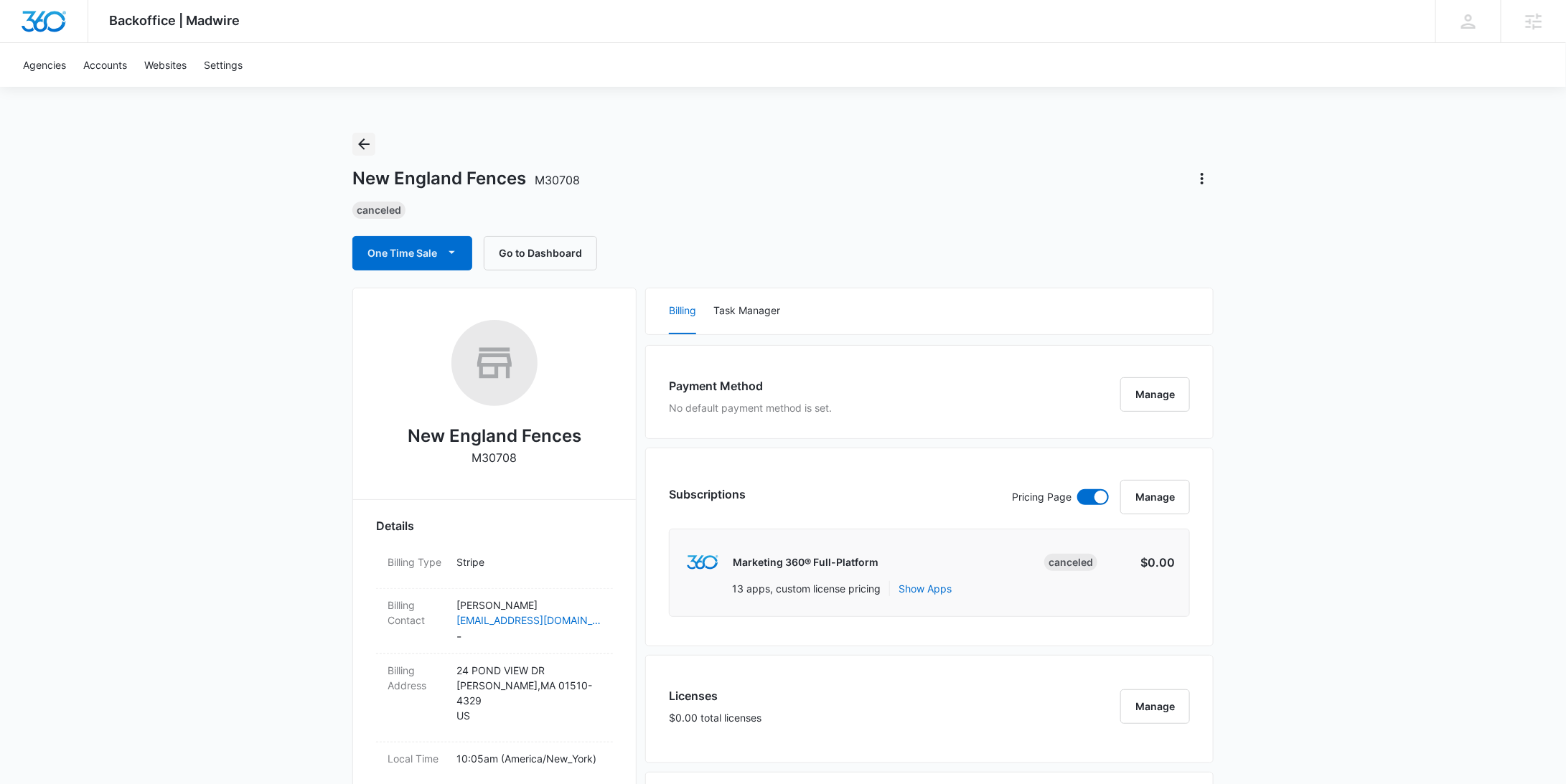
click at [369, 145] on icon "Back" at bounding box center [363, 144] width 18 height 18
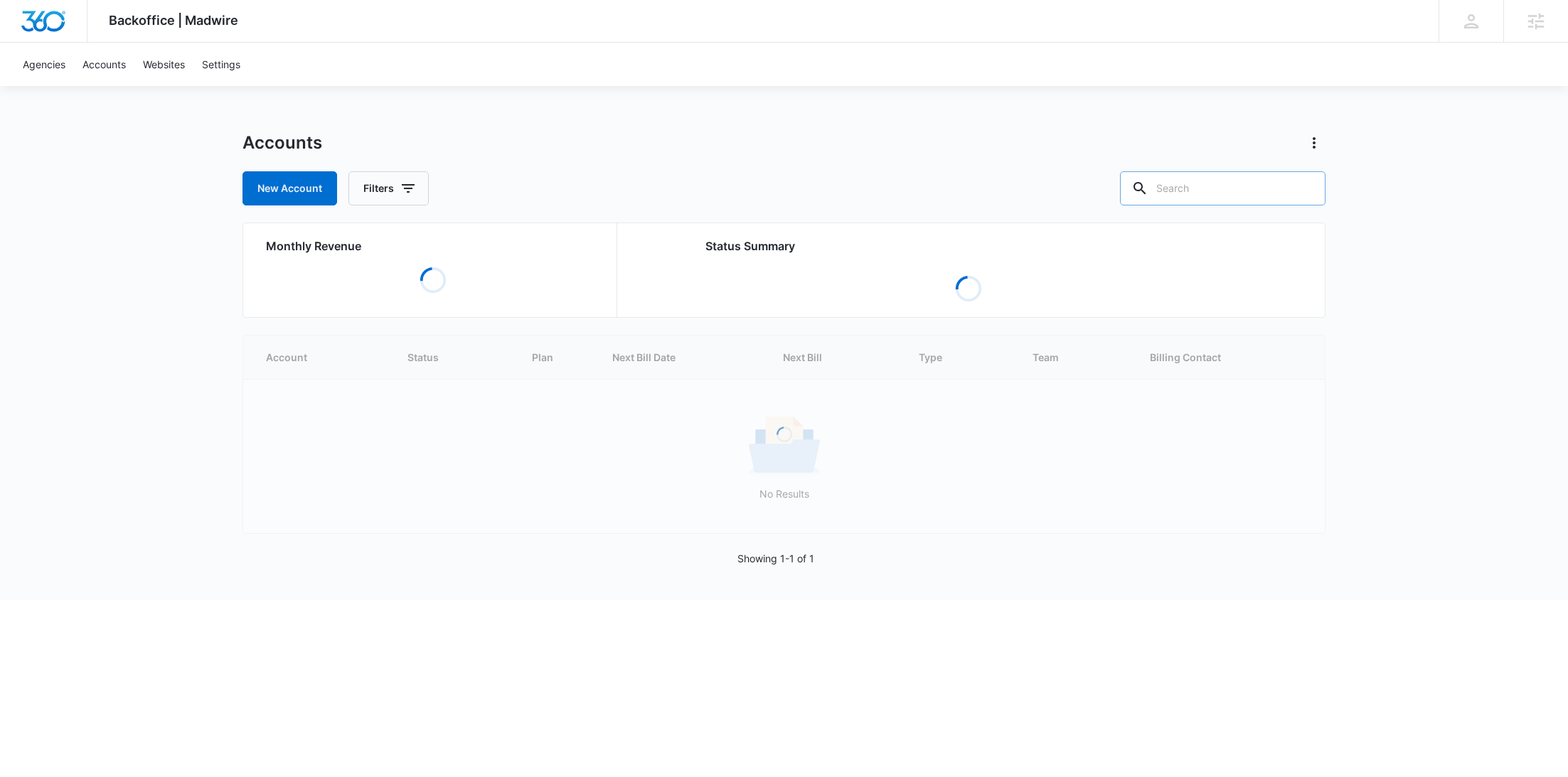
click at [1275, 190] on input "text" at bounding box center [1223, 188] width 206 height 34
paste input "M14502"
type input "M14502"
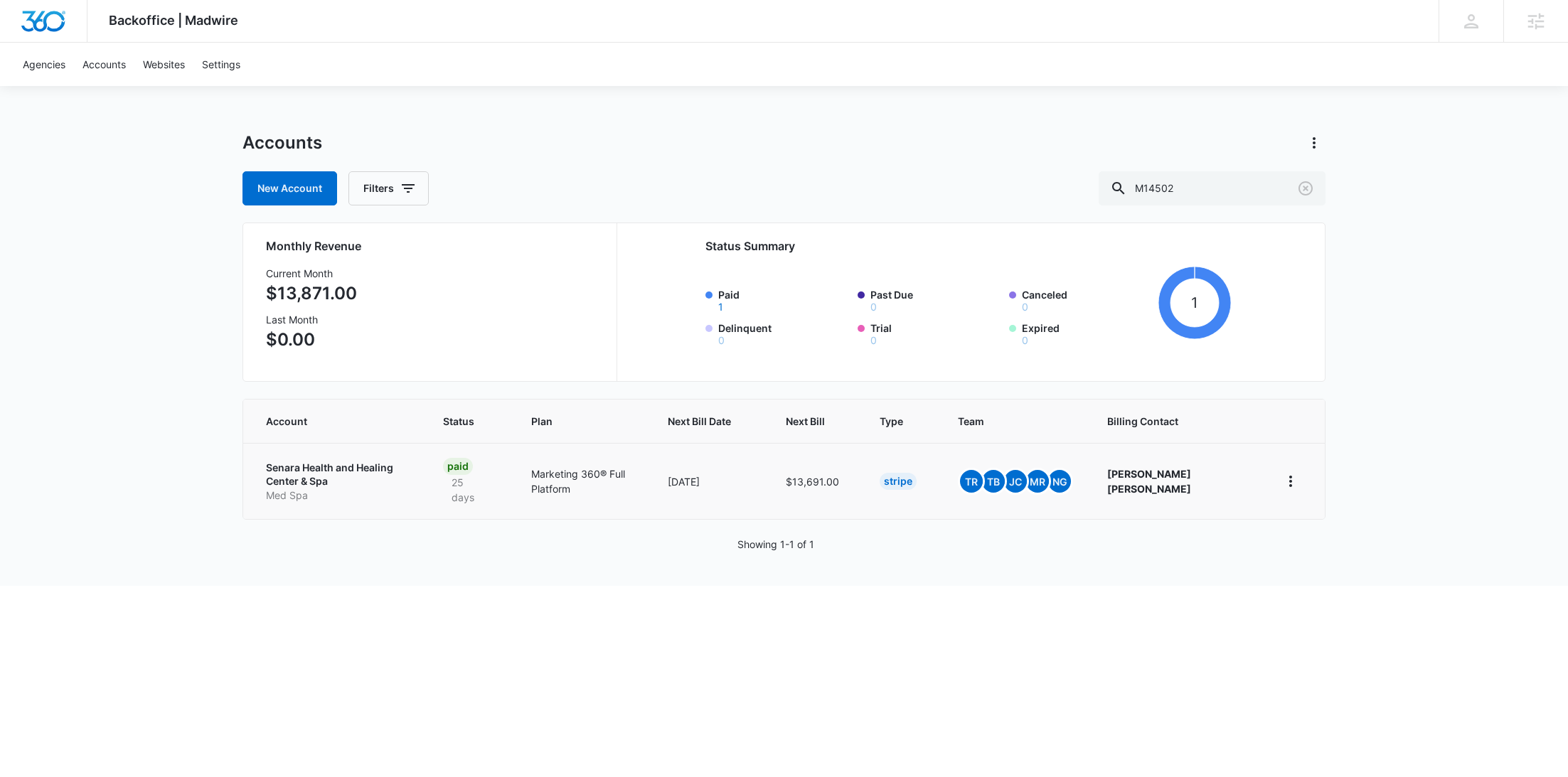
click at [360, 483] on p "Senara Health and Healing Center & Spa" at bounding box center [338, 475] width 143 height 28
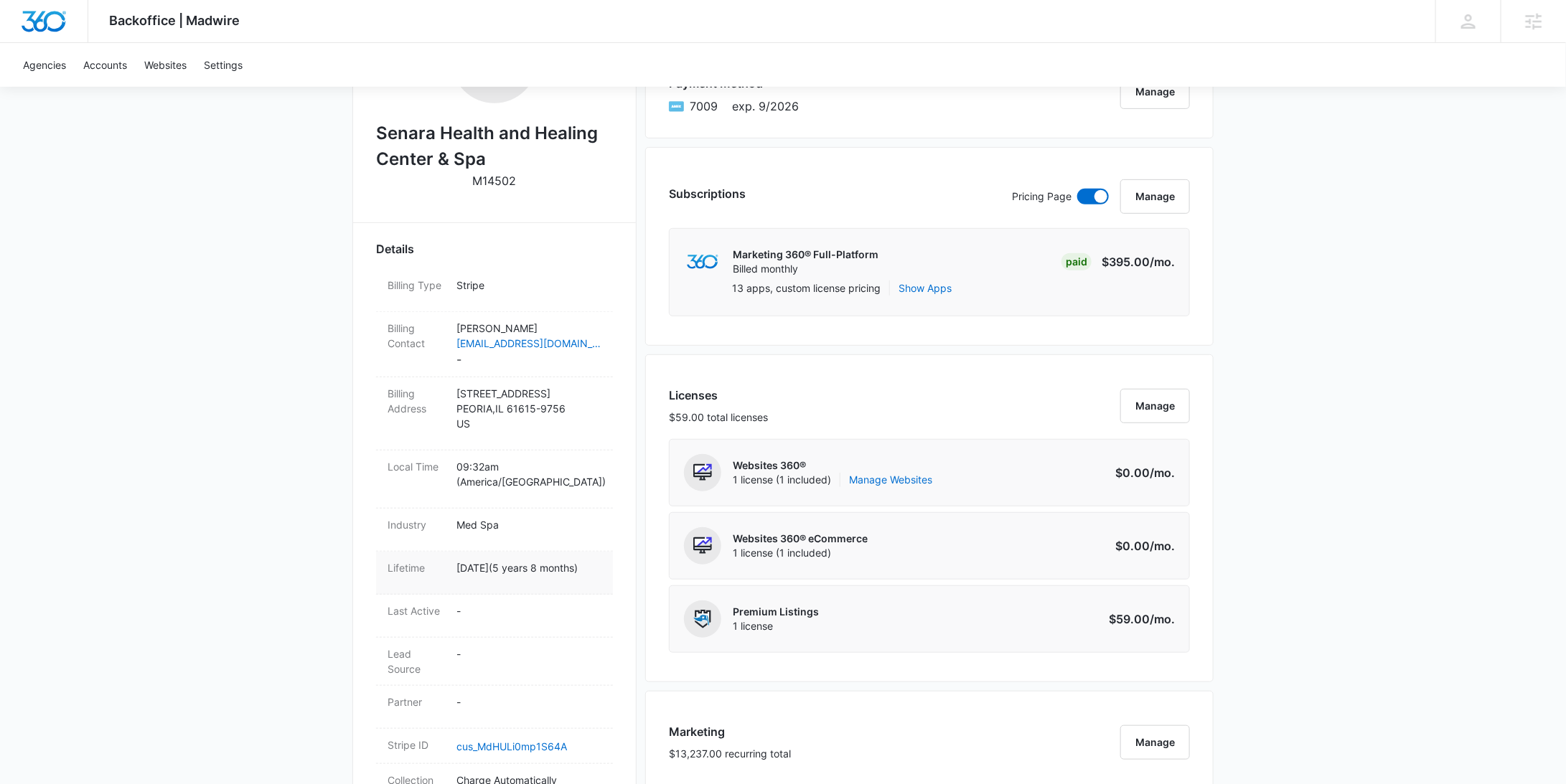
scroll to position [424, 0]
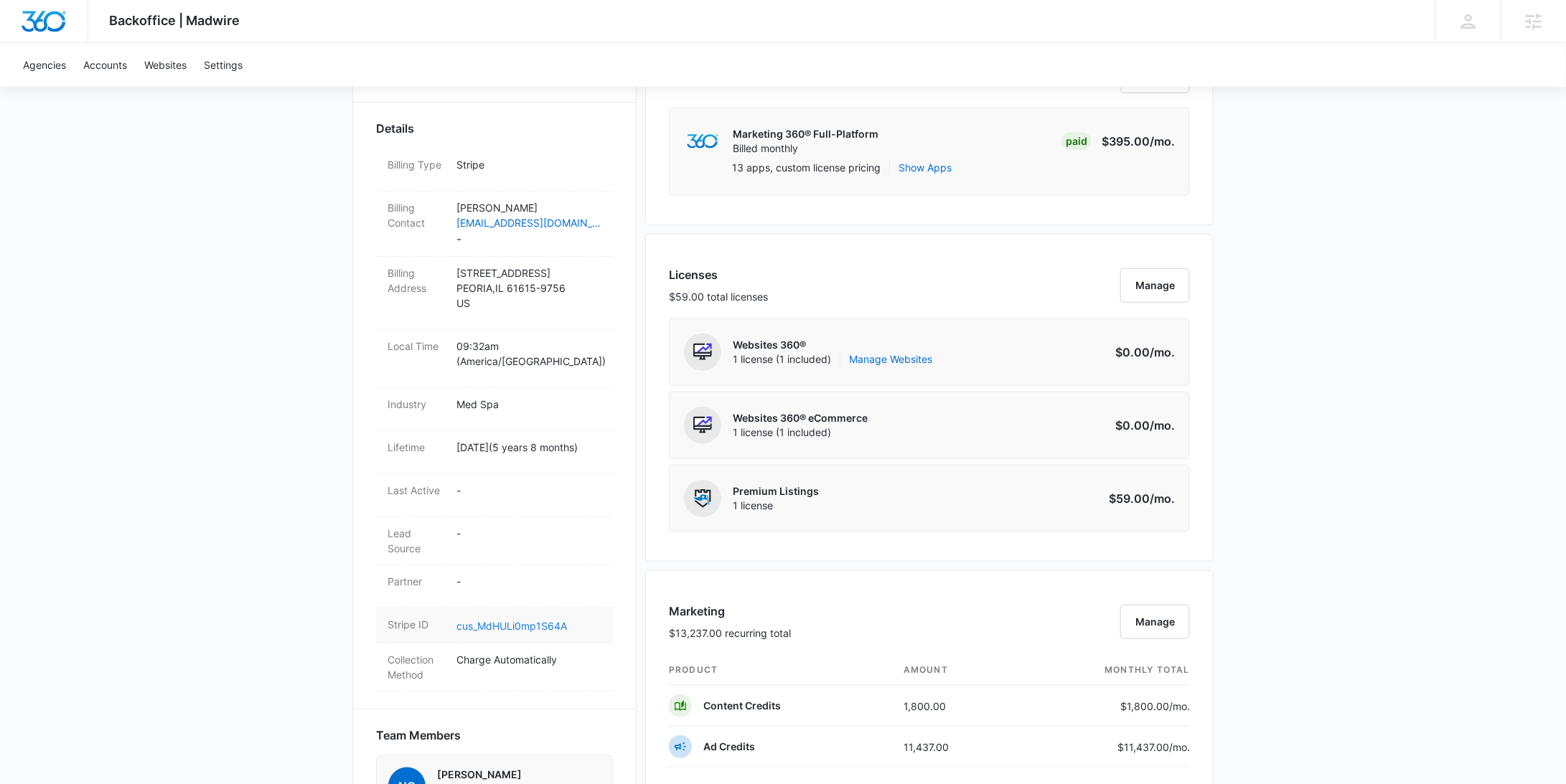
click at [516, 624] on link "cus_MdHULi0mp1S64A" at bounding box center [511, 626] width 110 height 12
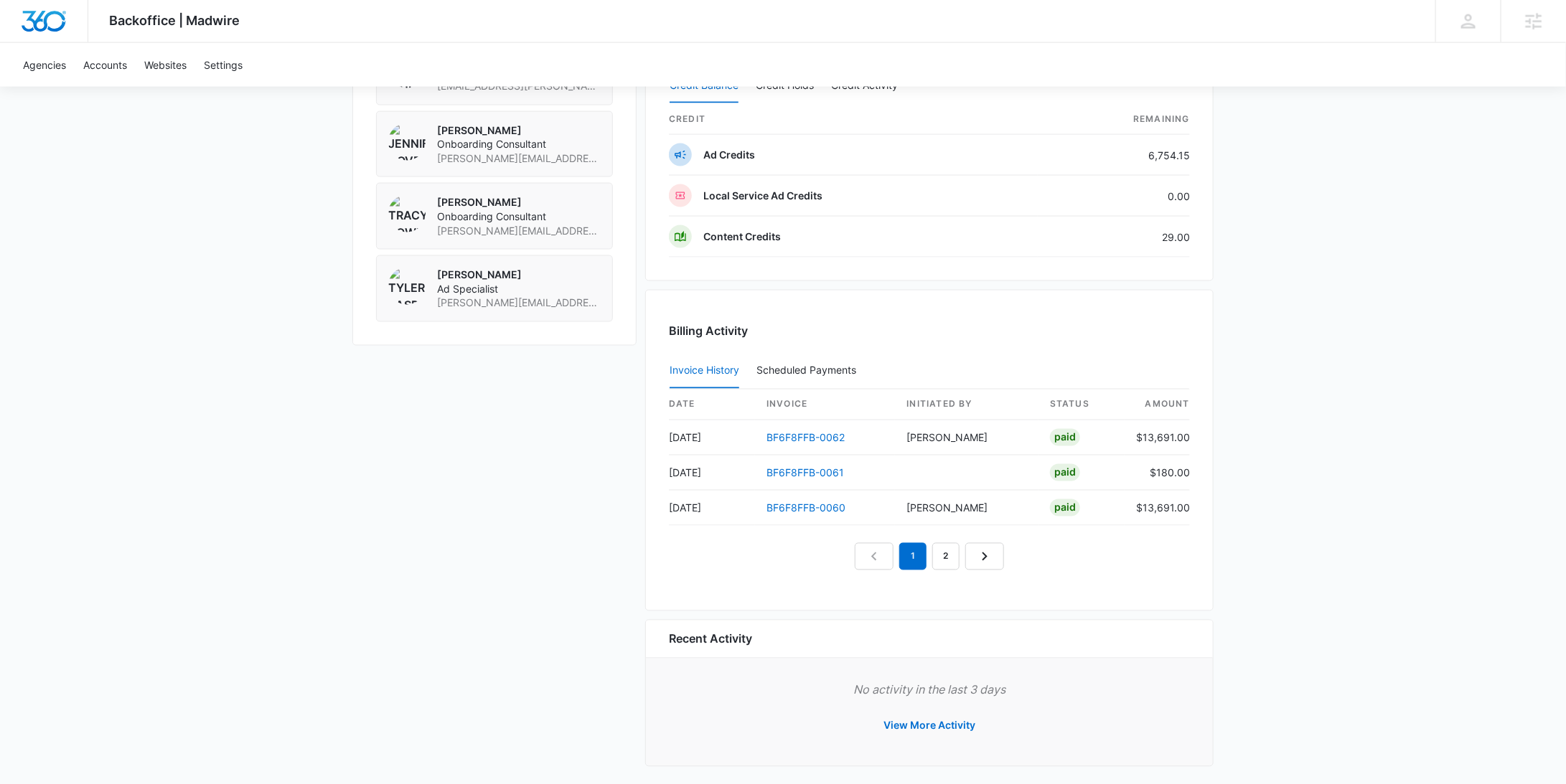
scroll to position [1215, 0]
drag, startPoint x: 847, startPoint y: 436, endPoint x: 762, endPoint y: 432, distance: 85.1
click at [762, 432] on td "BF6F8FFB-0062" at bounding box center [824, 436] width 140 height 35
copy link "BF6F8FFB-0062"
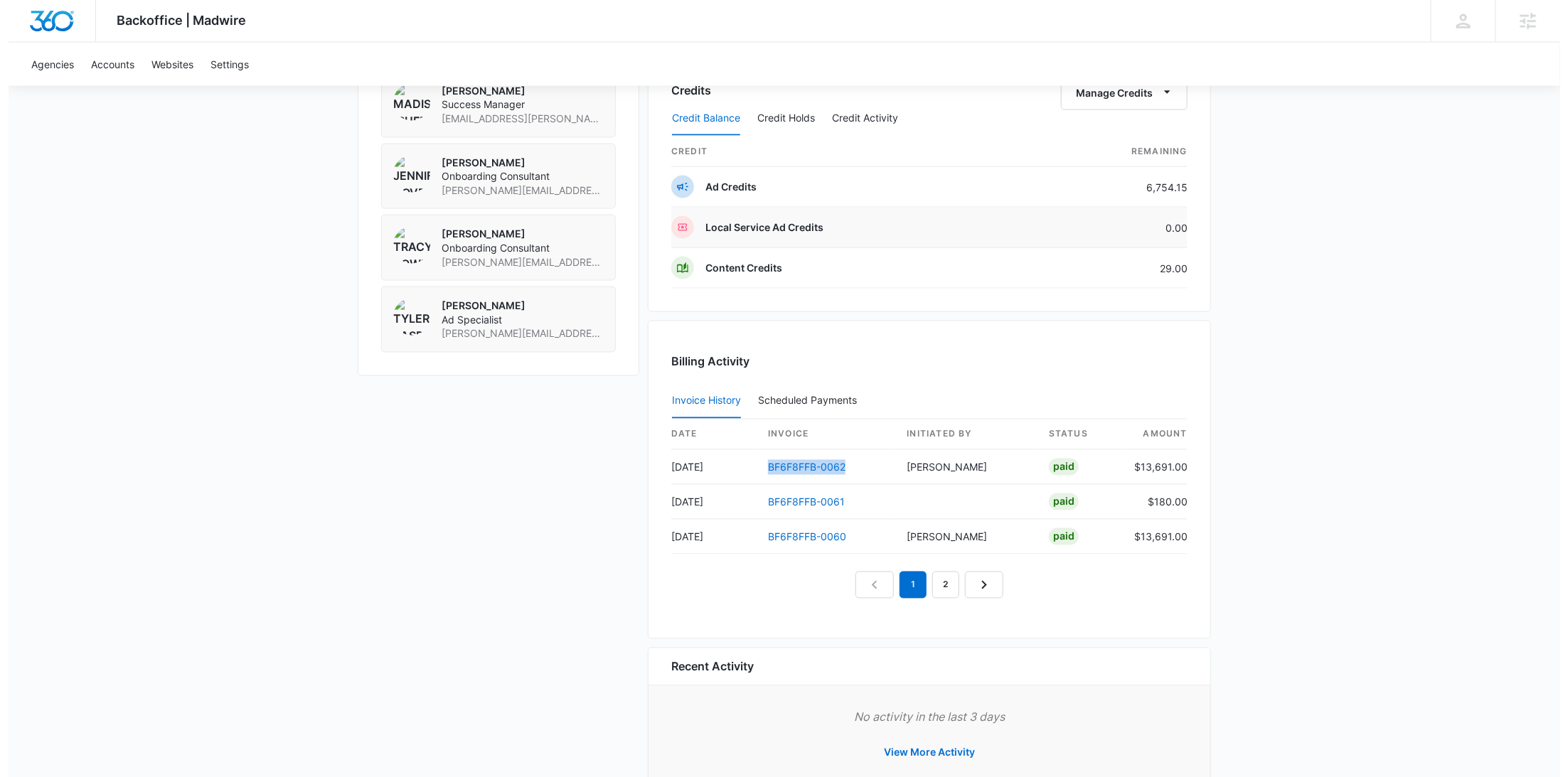
scroll to position [1125, 0]
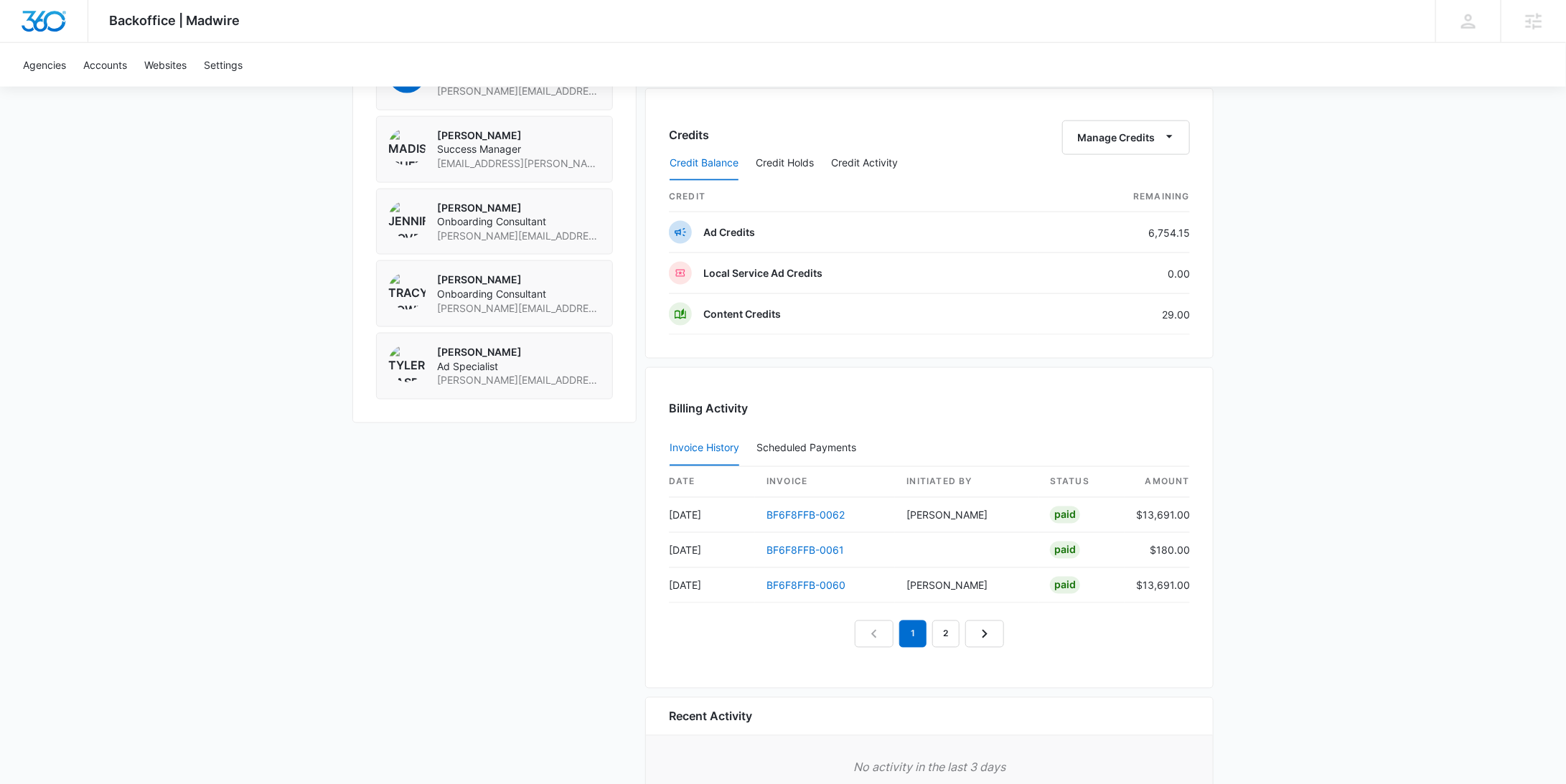
click at [1140, 145] on div "Credit Balance Credit Holds Credit Activity" at bounding box center [929, 163] width 521 height 36
click at [1136, 136] on button "Manage Credits" at bounding box center [1127, 137] width 128 height 34
click at [1114, 200] on div "Withdraw Credits" at bounding box center [1149, 200] width 134 height 10
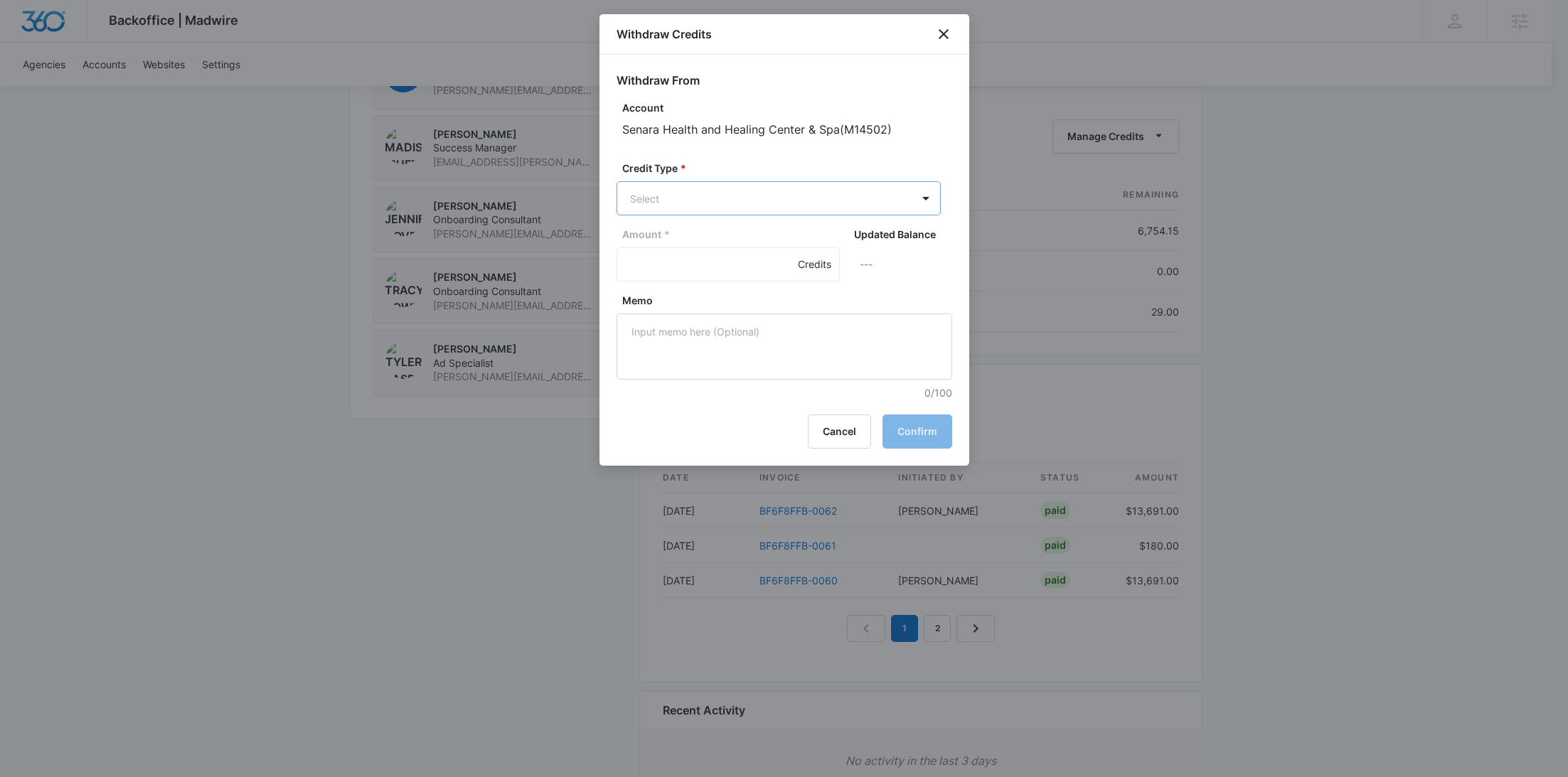
click at [705, 254] on p "Ad Credits (6754.15 Credits)" at bounding box center [735, 252] width 134 height 15
click at [692, 257] on input "Amount *" at bounding box center [728, 265] width 223 height 34
type input "244"
click at [704, 338] on textarea "Memo" at bounding box center [784, 348] width 335 height 66
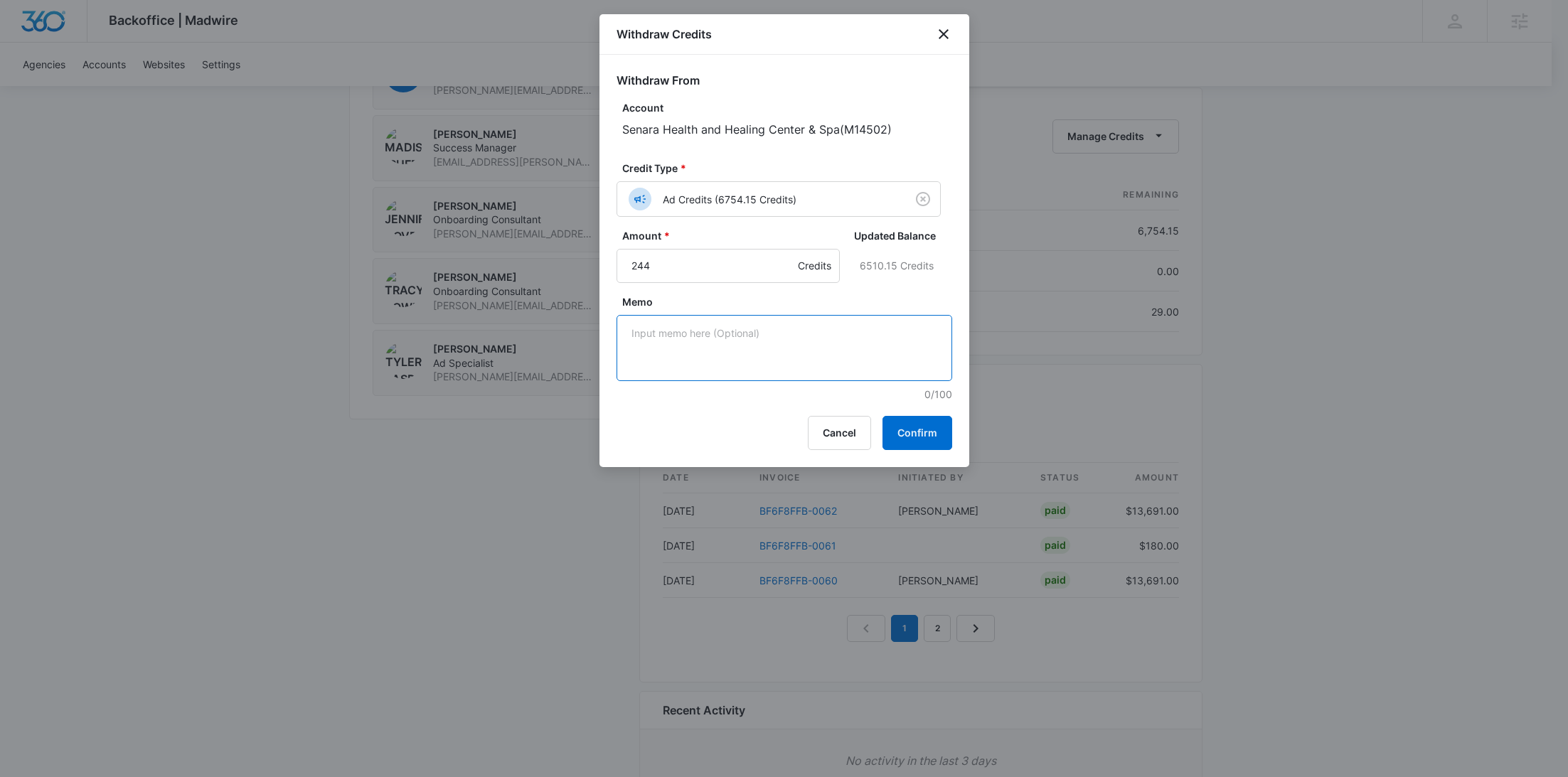
paste textarea "BF6F8FFB-0062"
type textarea "BF6F8FFB-0062 Refund"
click at [900, 430] on button "Confirm" at bounding box center [918, 433] width 70 height 34
